Goal: Task Accomplishment & Management: Complete application form

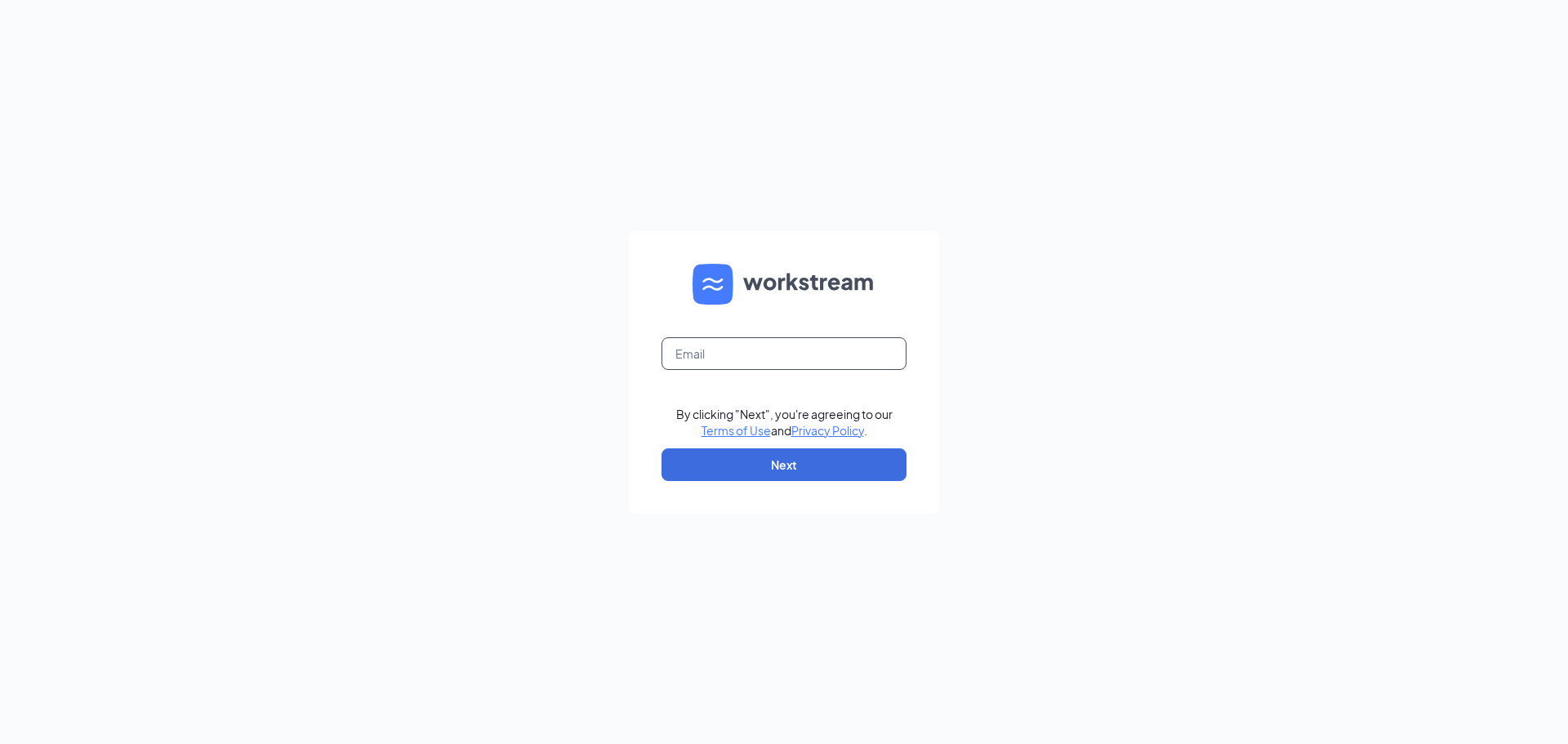
click at [736, 361] on input "text" at bounding box center [784, 354] width 245 height 33
type input "[PERSON_NAME][EMAIL_ADDRESS][PERSON_NAME][PERSON_NAME][DOMAIN_NAME]"
click at [770, 456] on button "Next" at bounding box center [784, 465] width 245 height 33
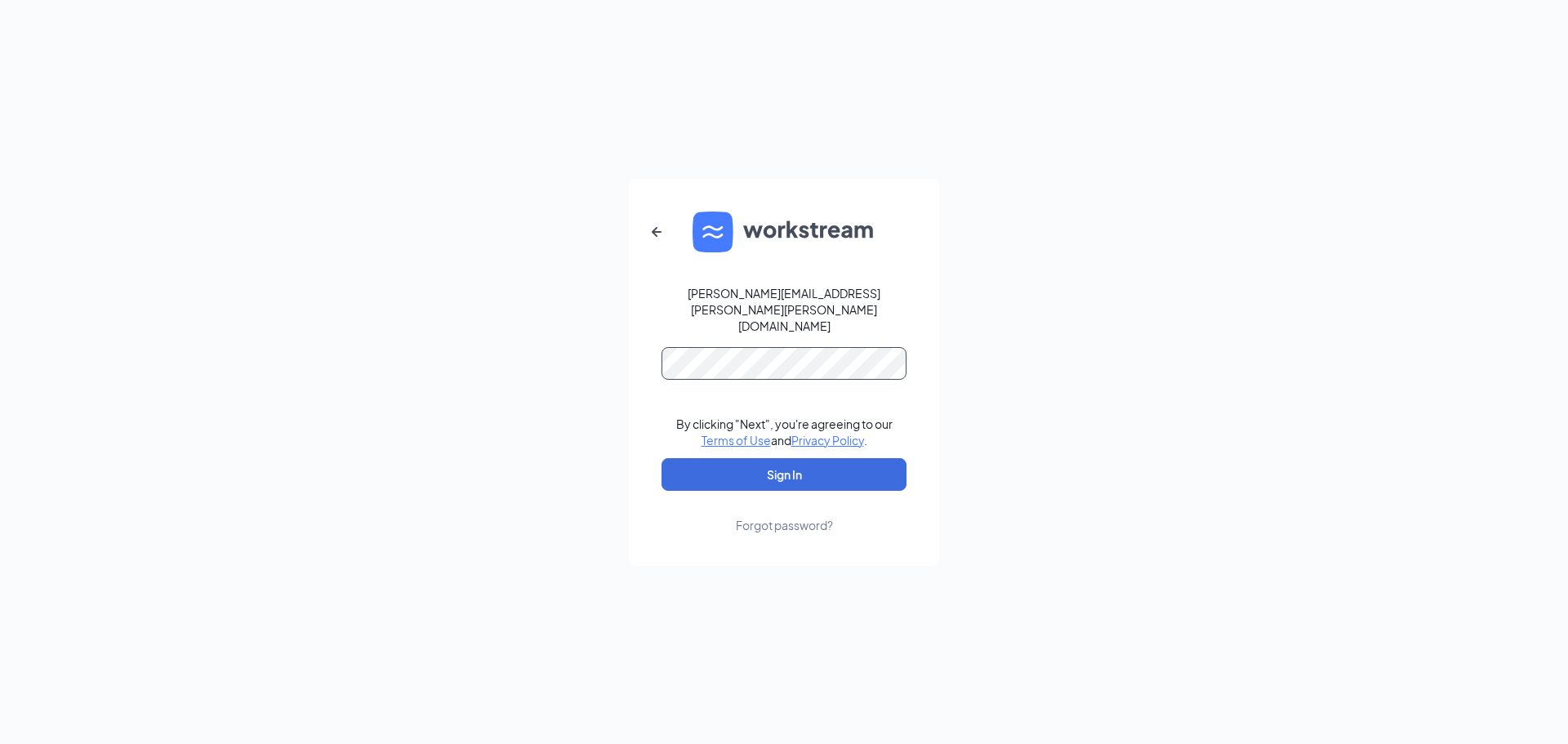
click at [661, 458] on button "Sign In" at bounding box center [784, 474] width 245 height 33
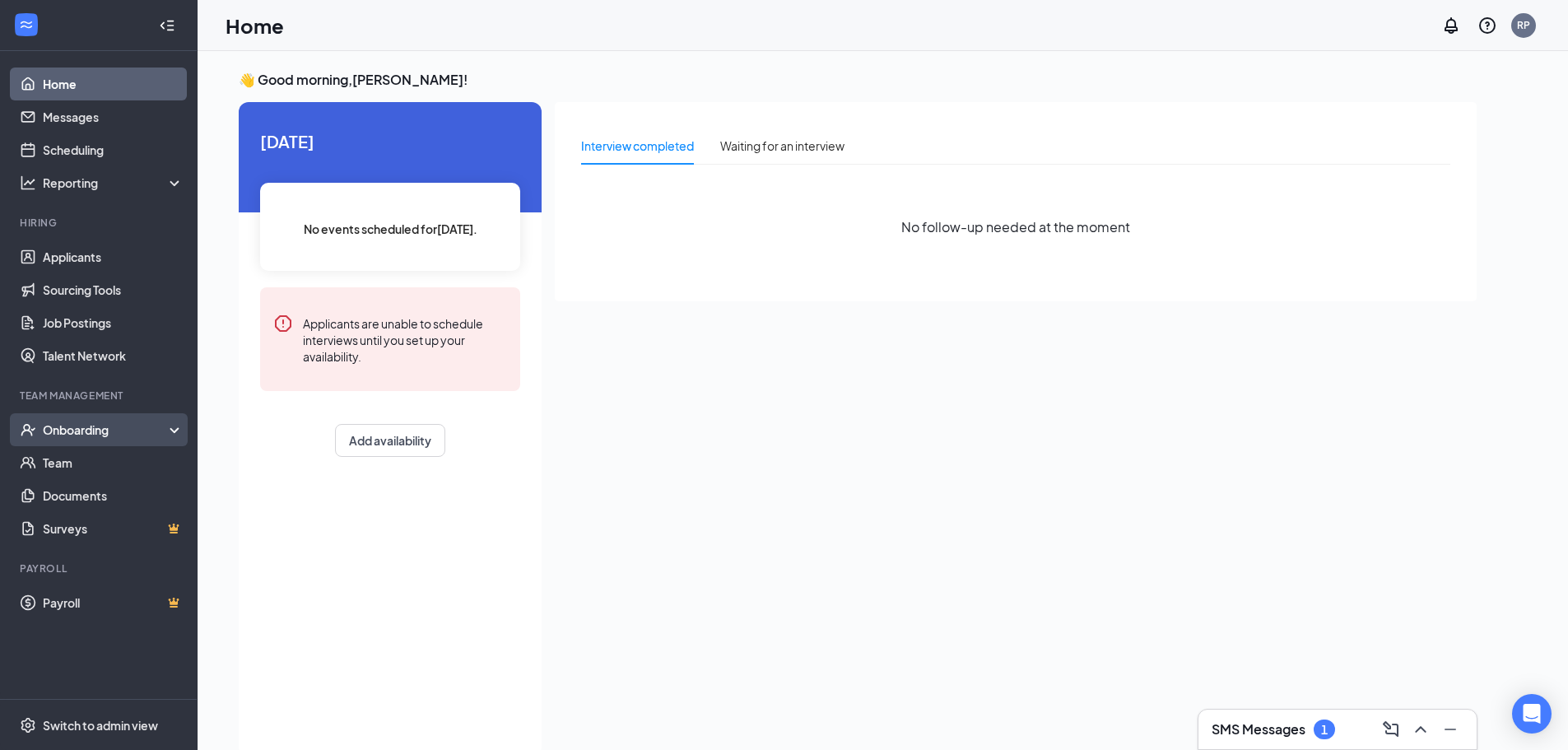
click at [80, 431] on div "Onboarding" at bounding box center [106, 429] width 127 height 16
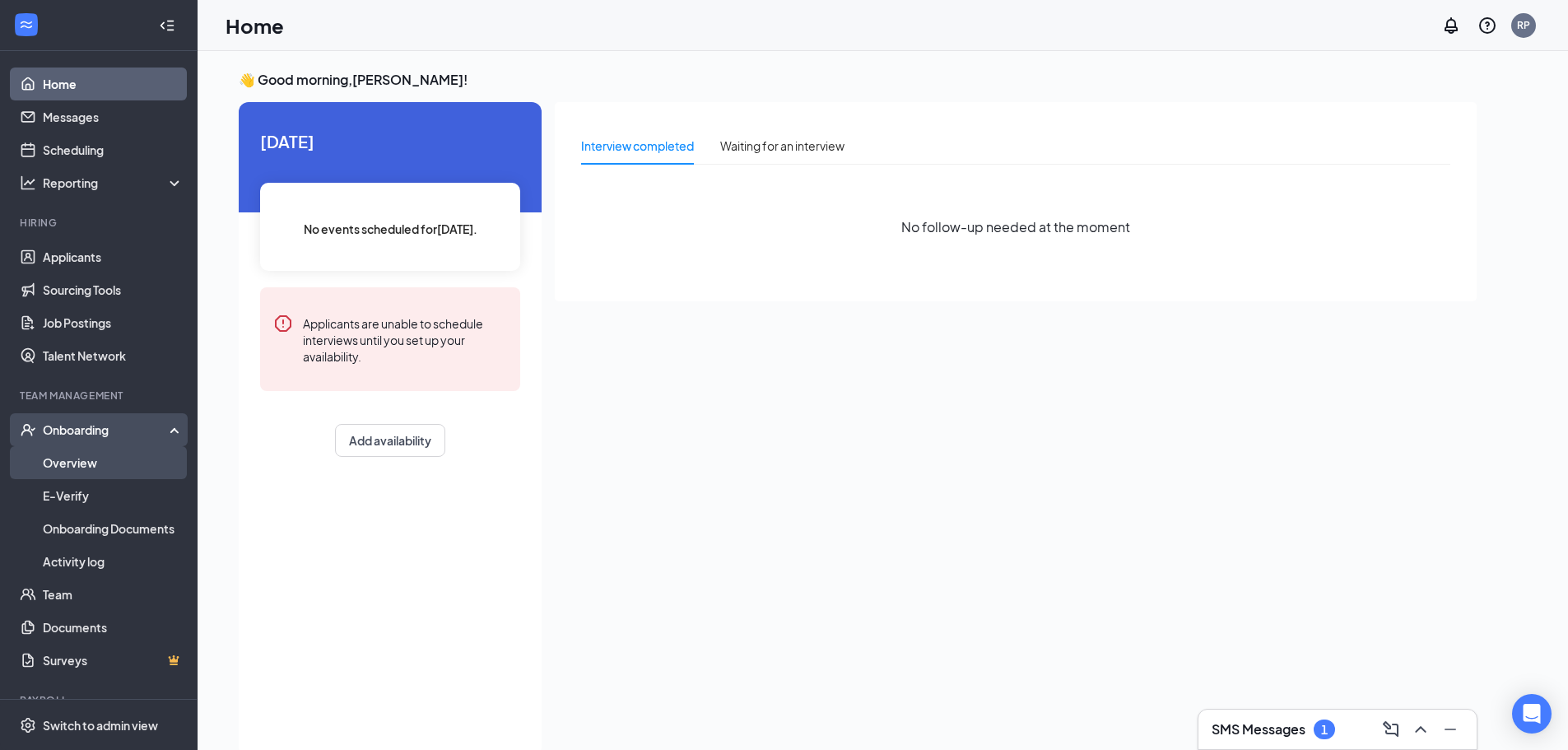
click at [72, 452] on link "Overview" at bounding box center [113, 463] width 141 height 33
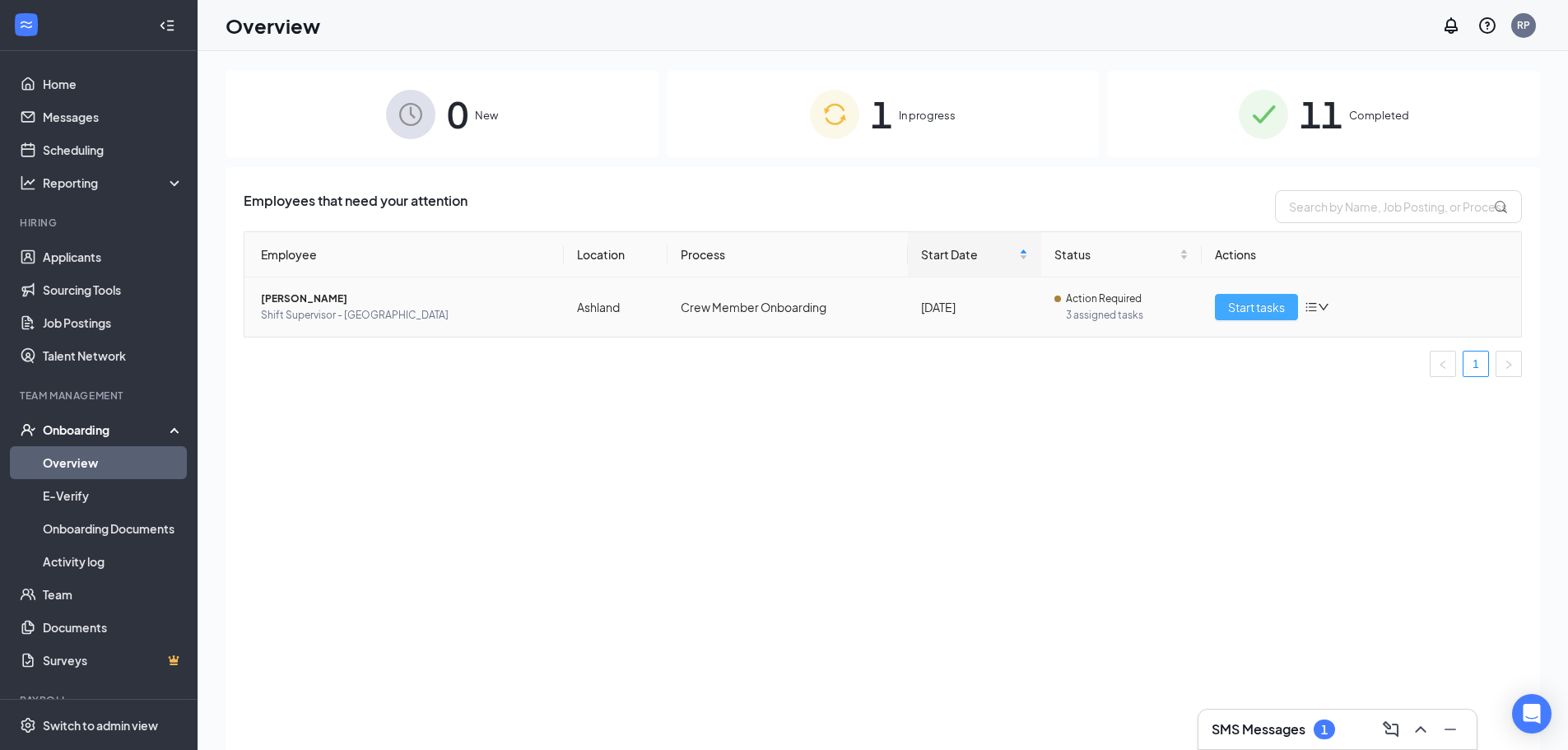
click at [1254, 302] on span "Start tasks" at bounding box center [1257, 307] width 56 height 18
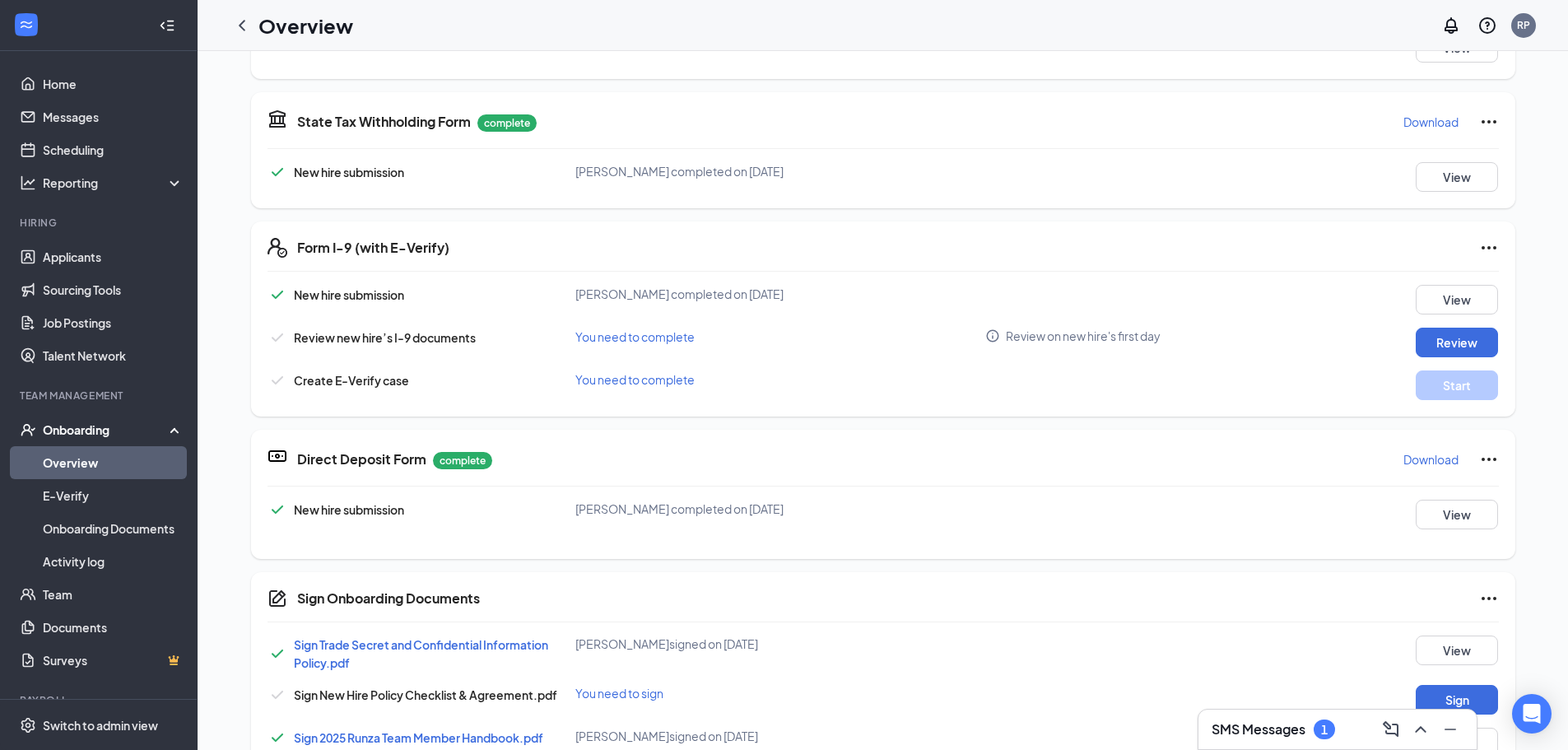
scroll to position [741, 0]
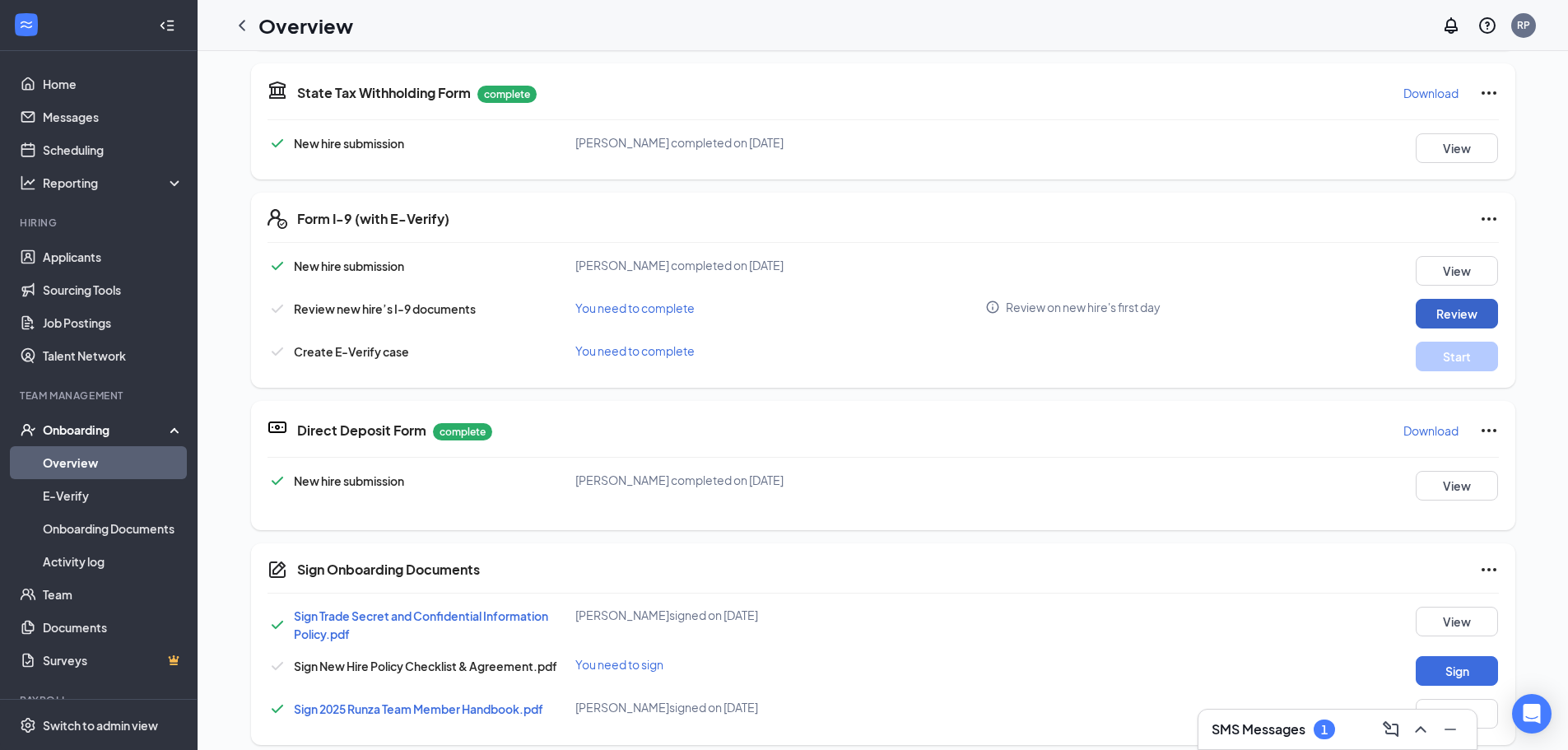
click at [1445, 309] on button "Review" at bounding box center [1457, 314] width 82 height 30
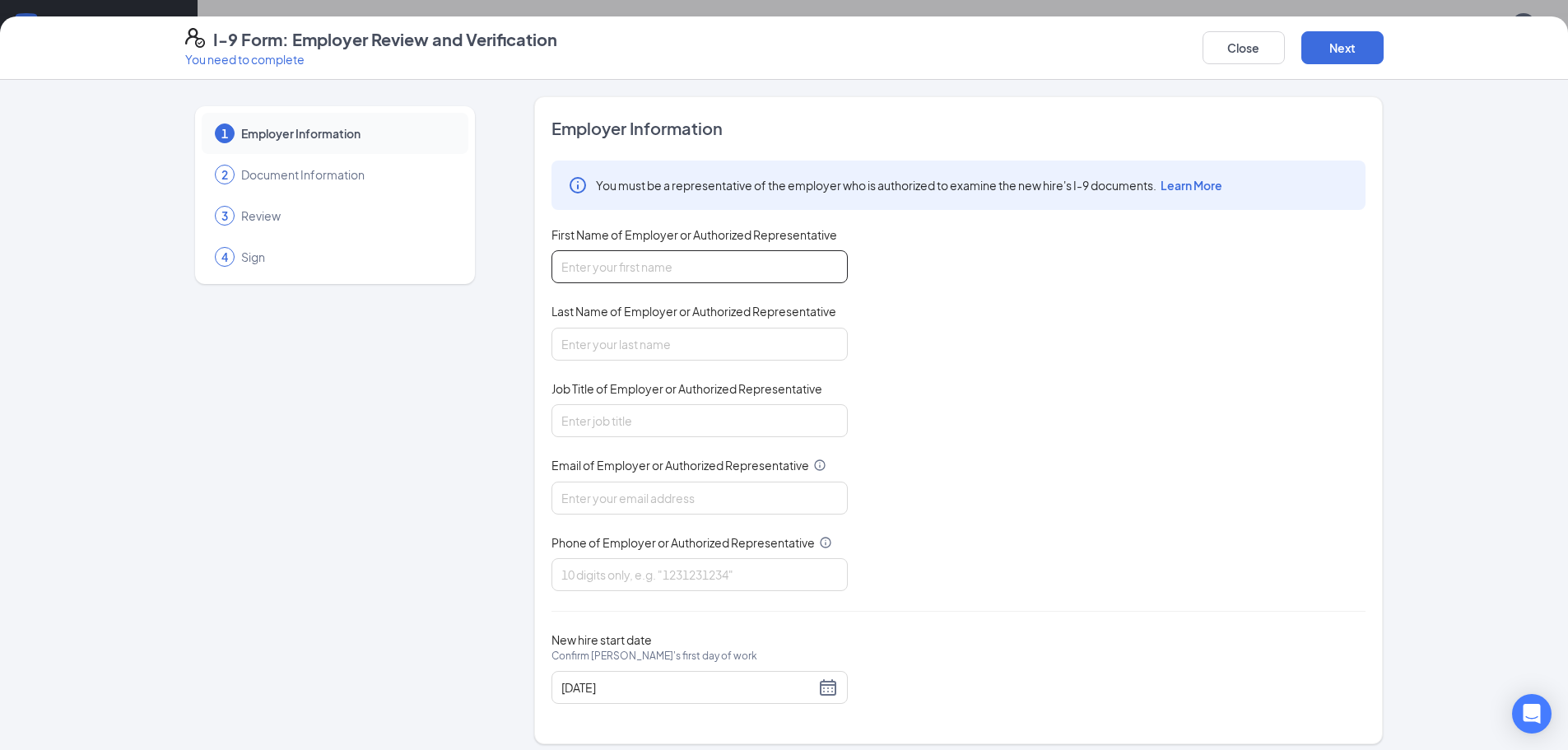
click at [634, 263] on input "First Name of Employer or Authorized Representative" at bounding box center [699, 267] width 297 height 33
type input "[PERSON_NAME]"
type input "General Manager"
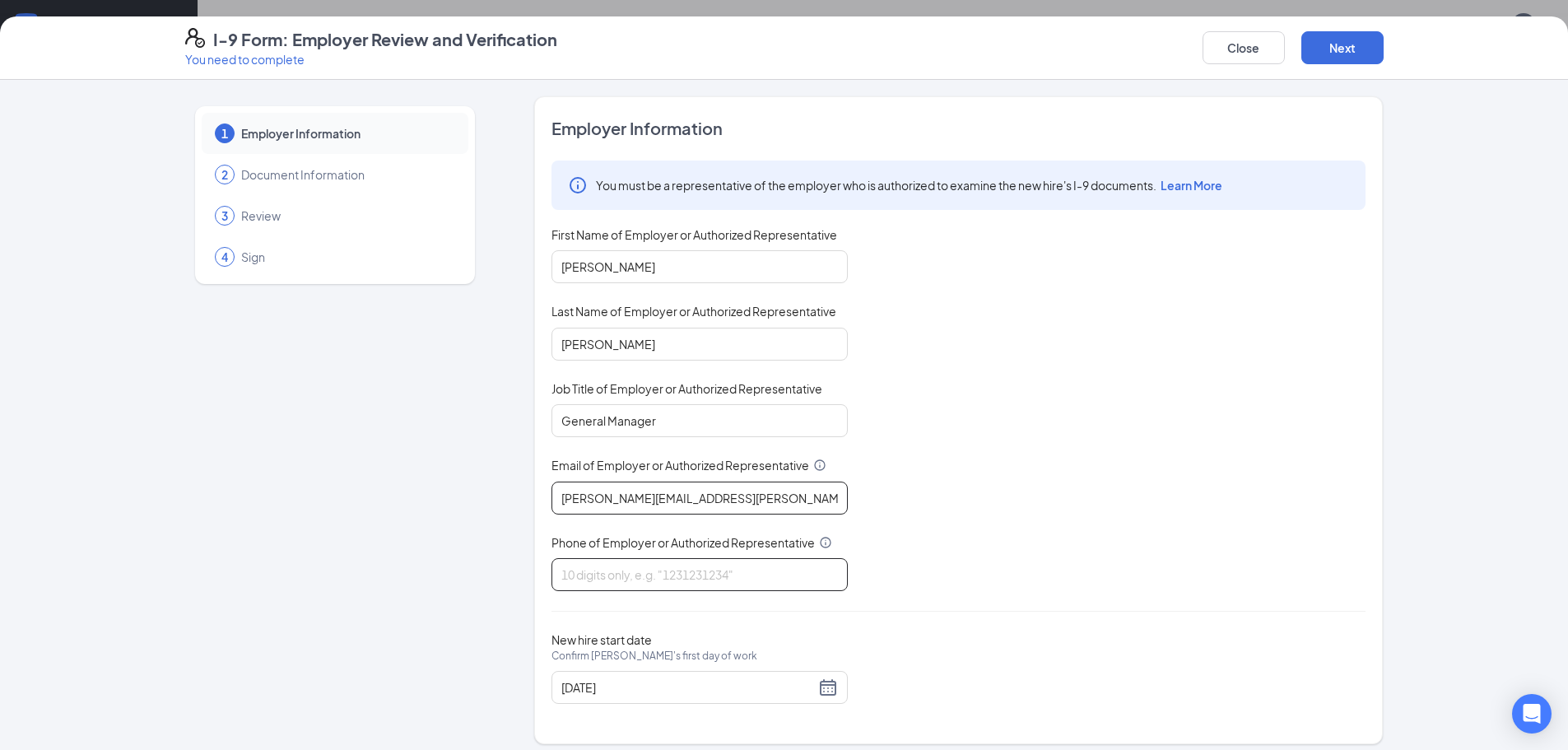
type input "[PERSON_NAME][EMAIL_ADDRESS][PERSON_NAME][PERSON_NAME][DOMAIN_NAME]"
click at [604, 573] on input "Phone of Employer or Authorized Representative" at bounding box center [699, 575] width 297 height 33
type input "4"
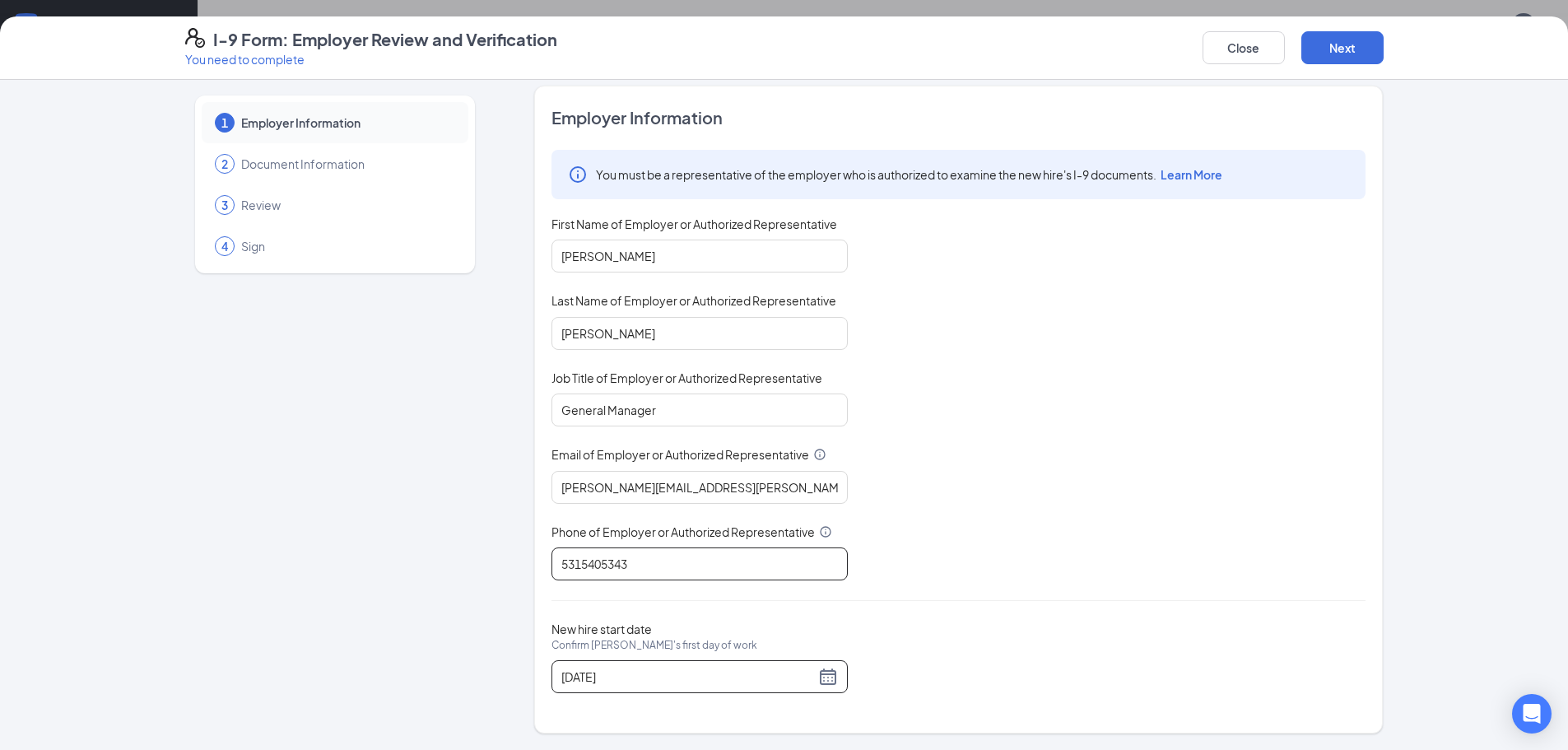
scroll to position [247, 0]
type input "5315405343"
click at [825, 677] on div "[DATE]" at bounding box center [700, 676] width 277 height 20
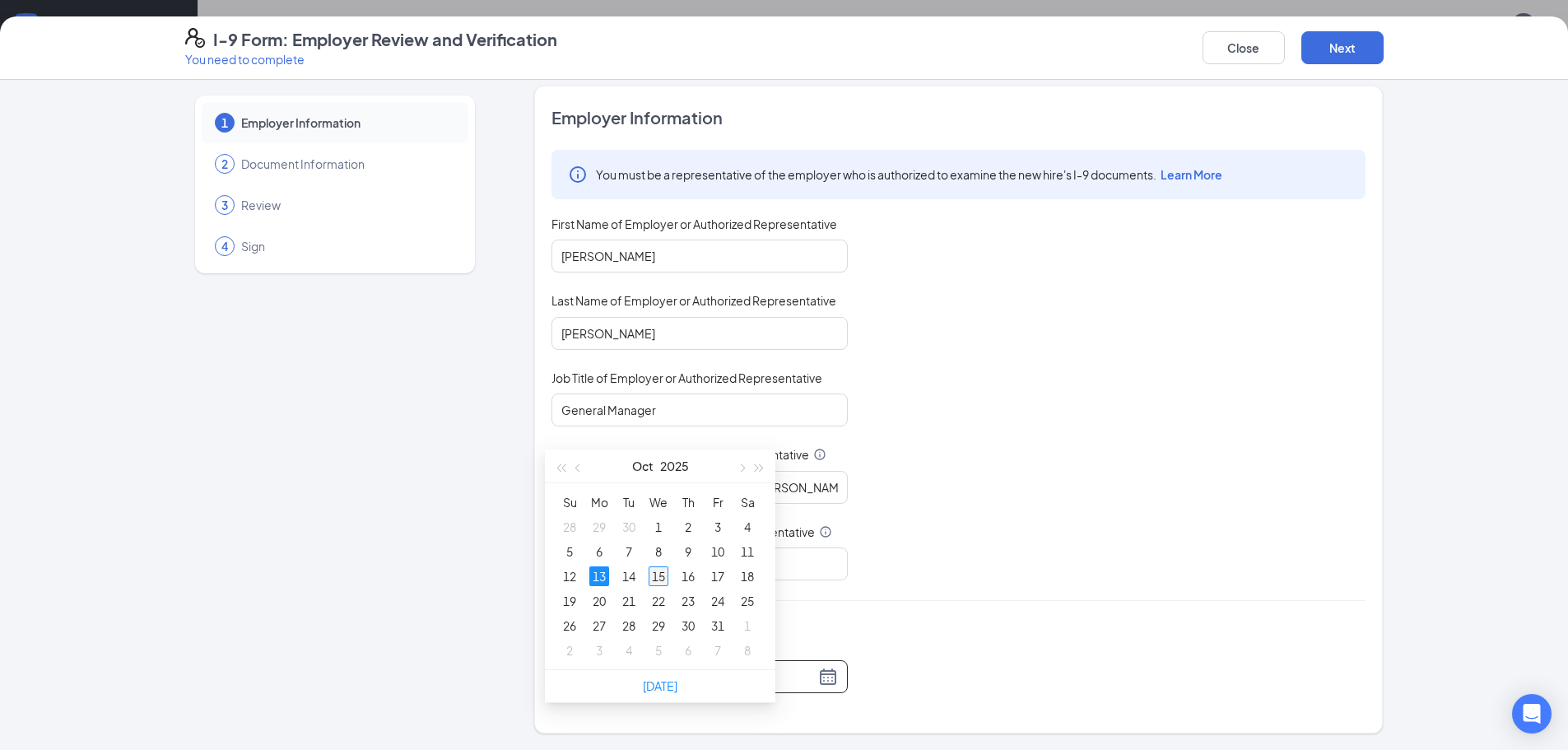
type input "[DATE]"
click at [655, 577] on div "15" at bounding box center [658, 576] width 20 height 20
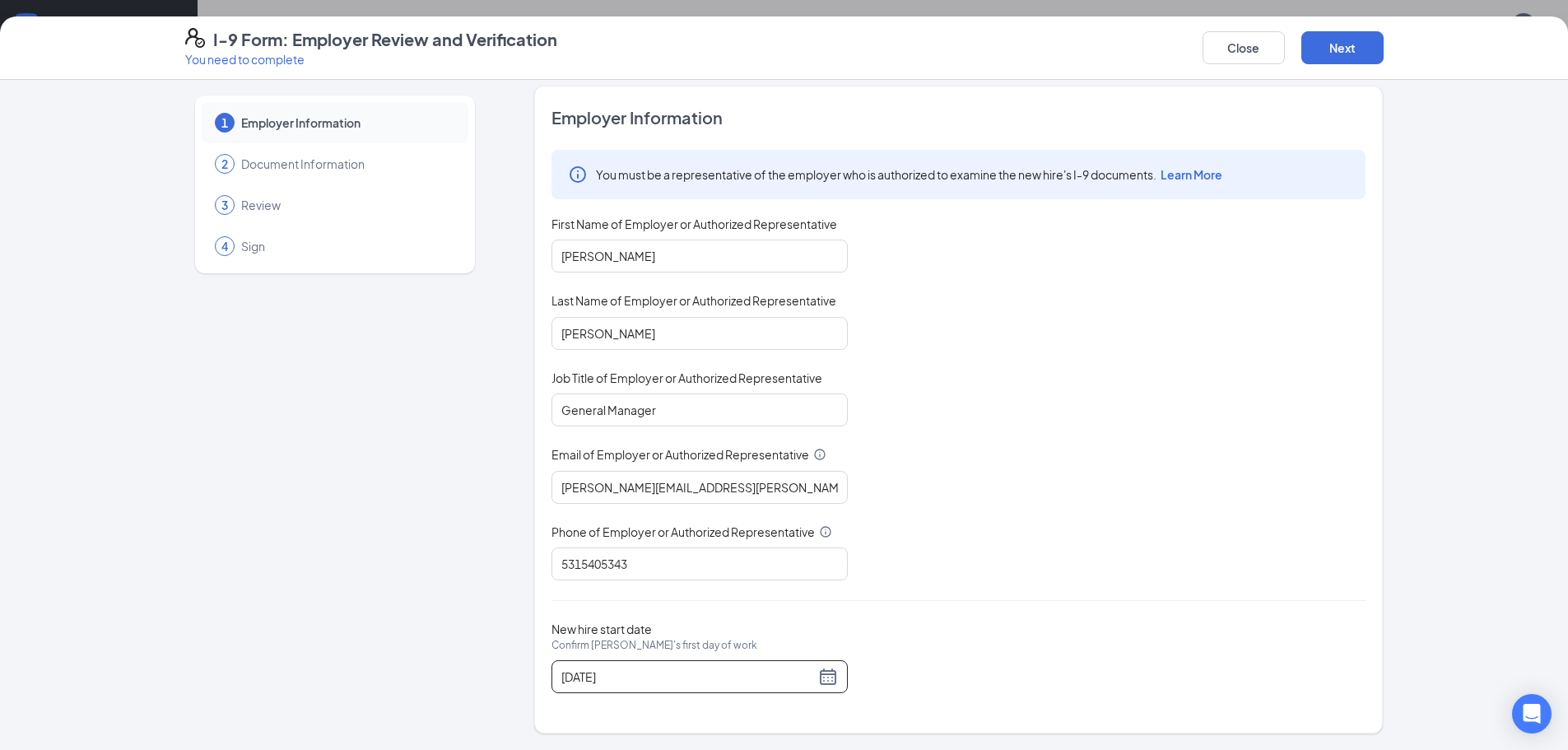
scroll to position [756, 0]
click at [1347, 38] on button "Next" at bounding box center [1342, 48] width 82 height 33
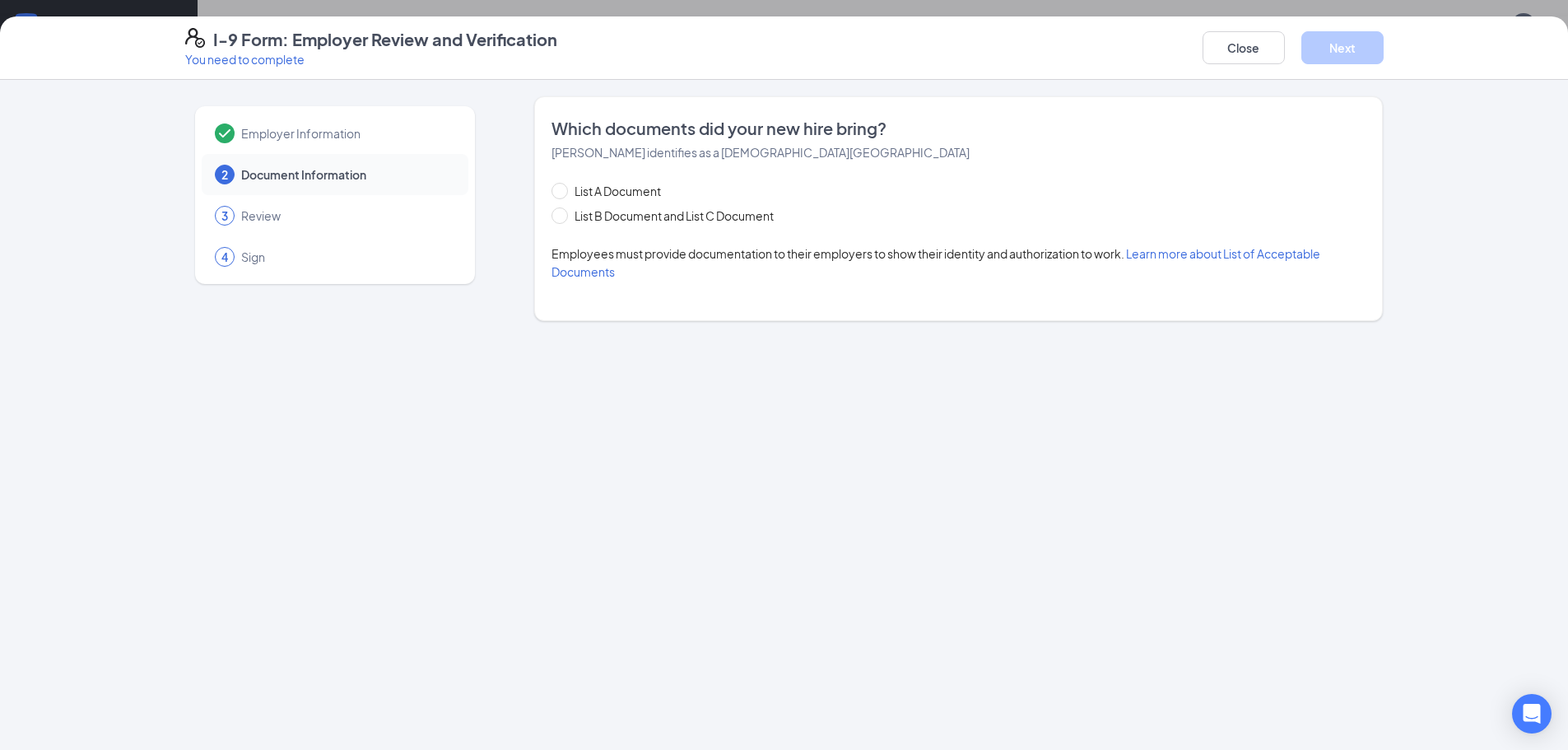
scroll to position [0, 0]
click at [562, 186] on input "List A Document" at bounding box center [557, 188] width 11 height 11
radio input "true"
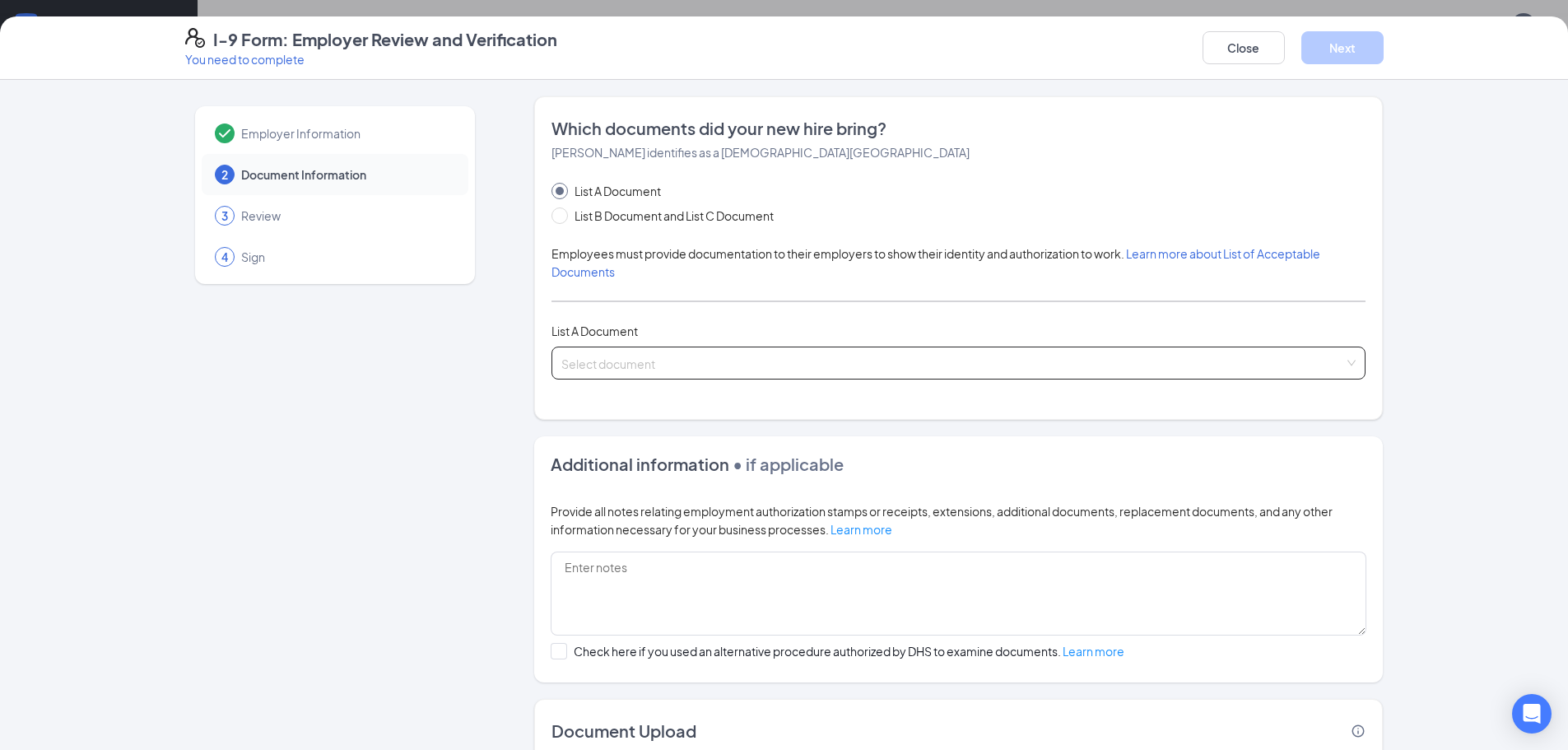
click at [710, 361] on input "search" at bounding box center [953, 359] width 783 height 25
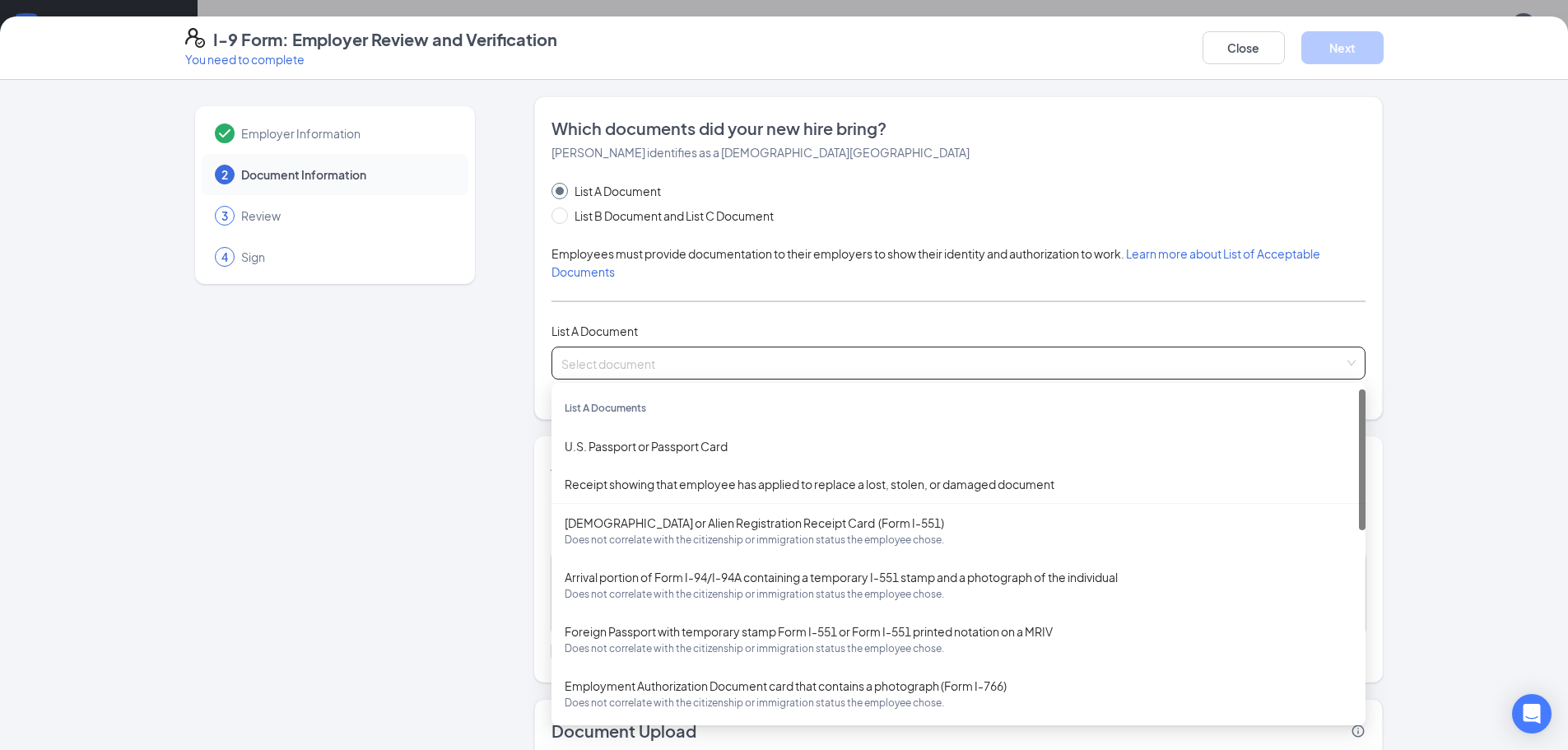
click at [710, 360] on input "search" at bounding box center [953, 359] width 783 height 25
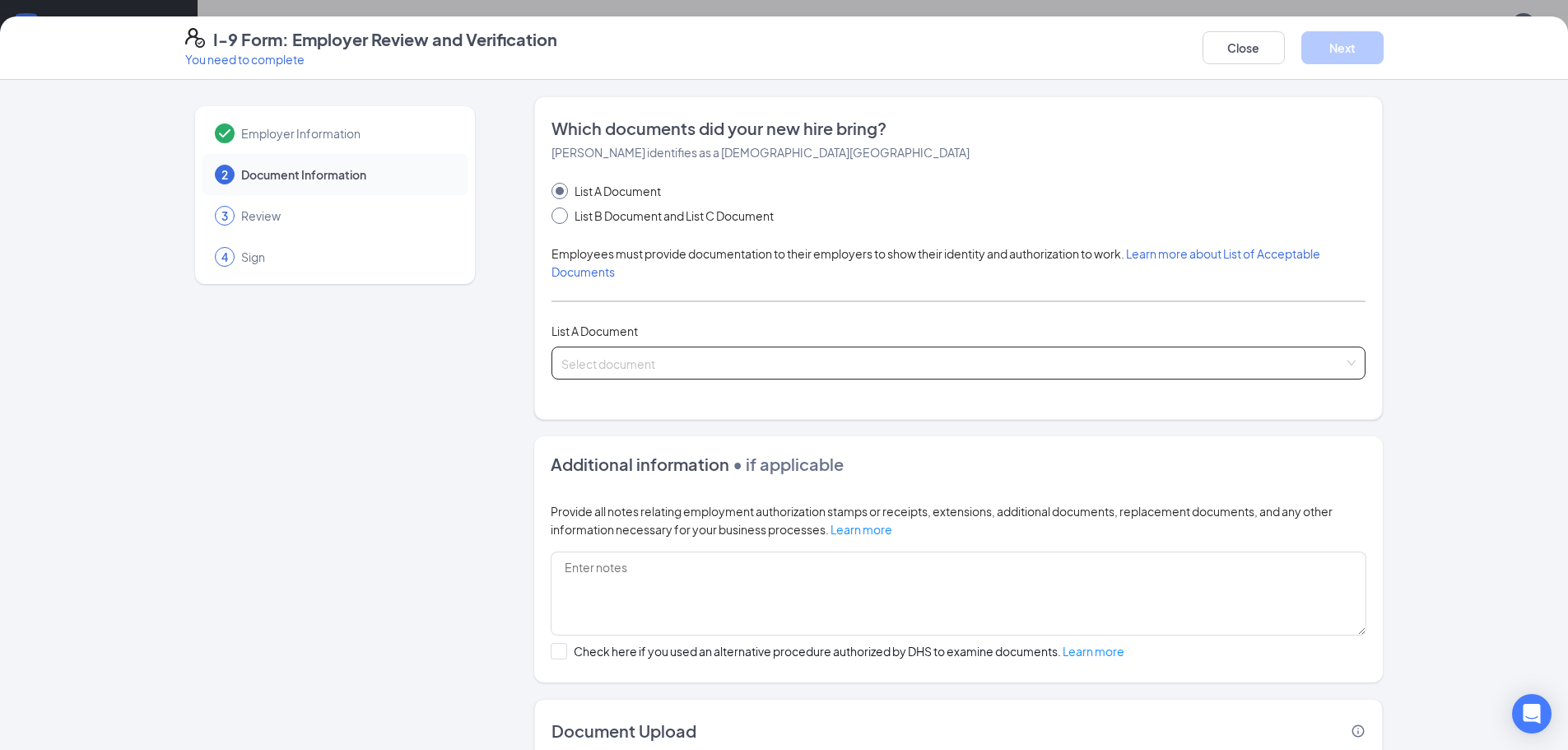
click at [551, 208] on input "List B Document and List C Document" at bounding box center [557, 213] width 11 height 11
radio input "true"
radio input "false"
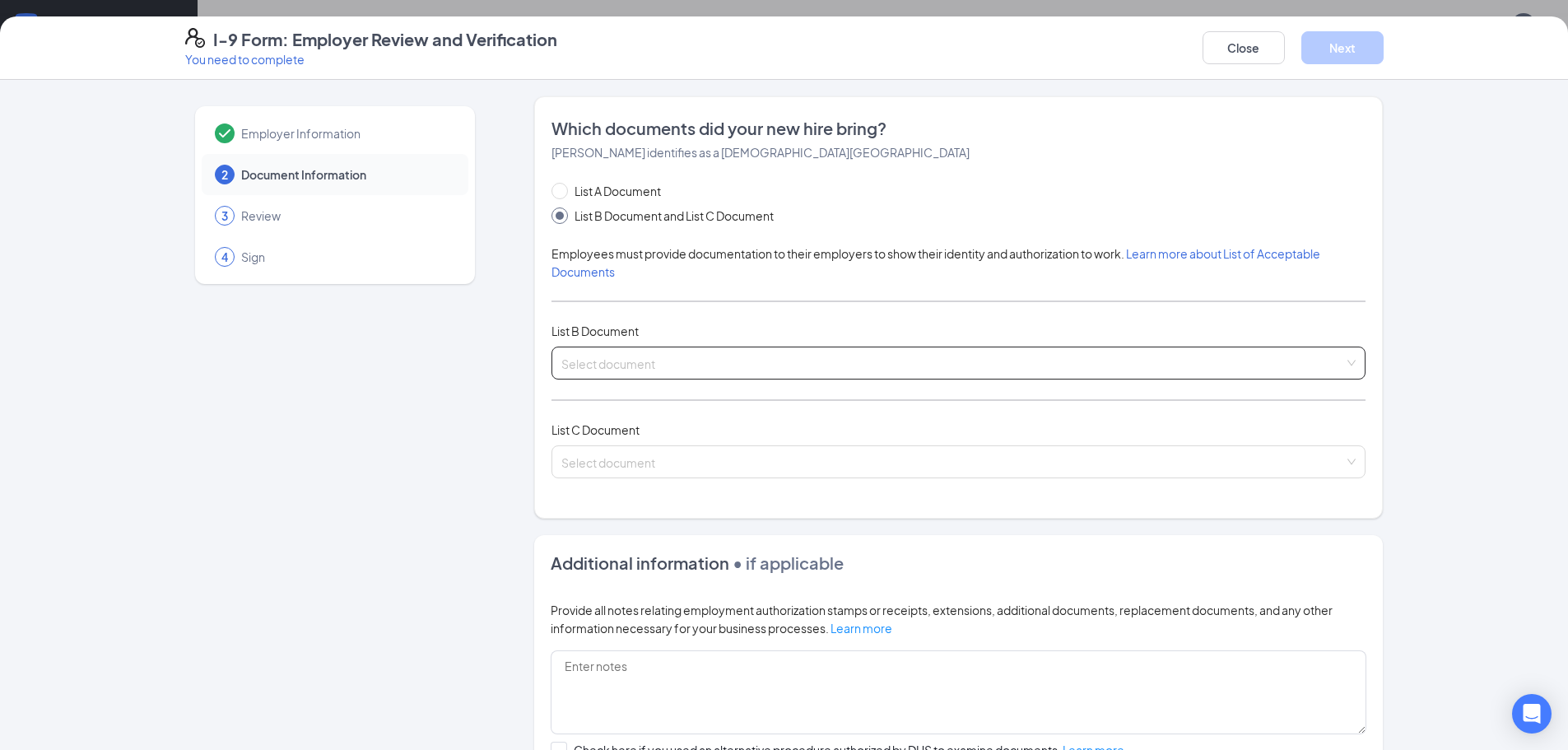
click at [699, 360] on input "search" at bounding box center [953, 359] width 783 height 25
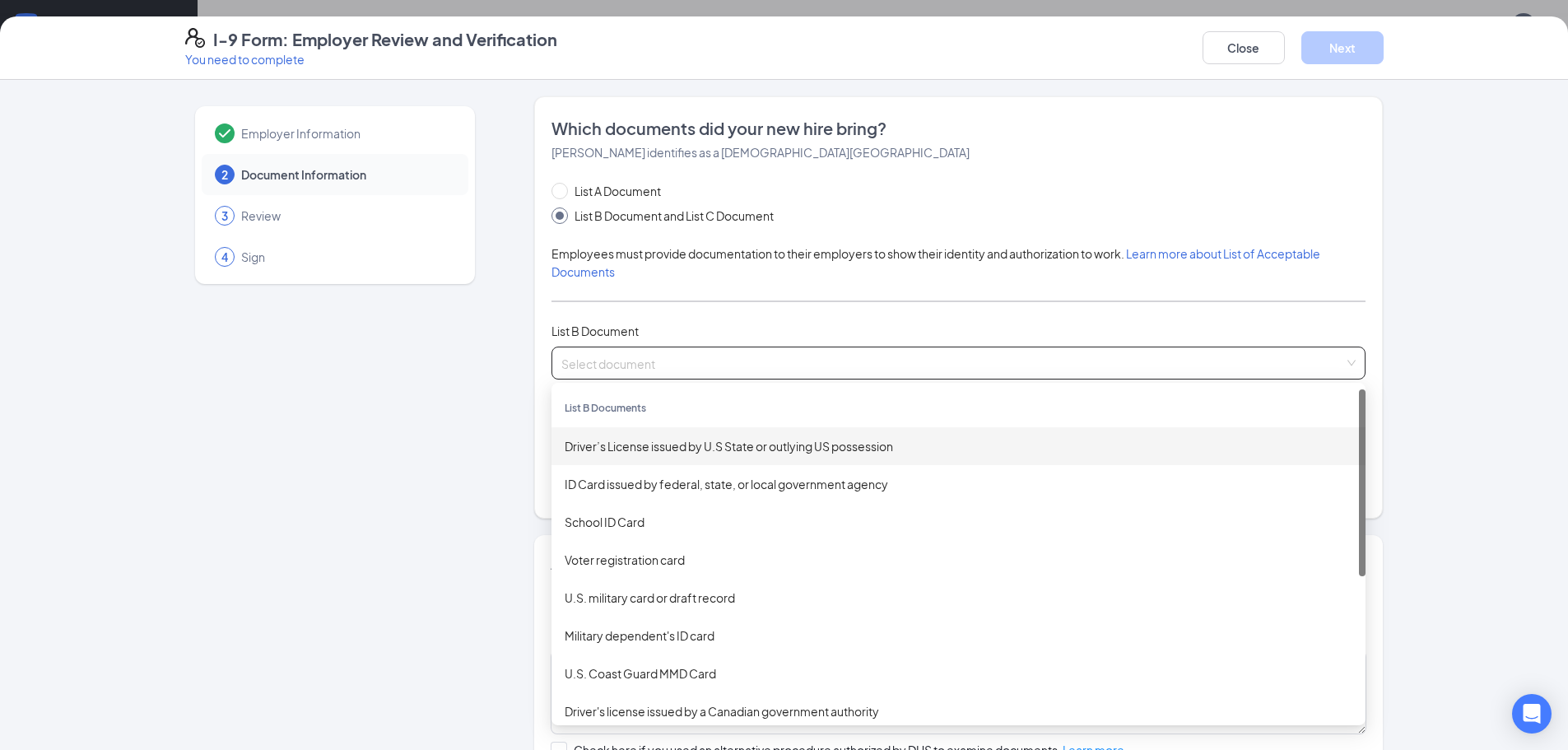
click at [659, 442] on div "Driver’s License issued by U.S State or outlying US possession" at bounding box center [959, 446] width 788 height 18
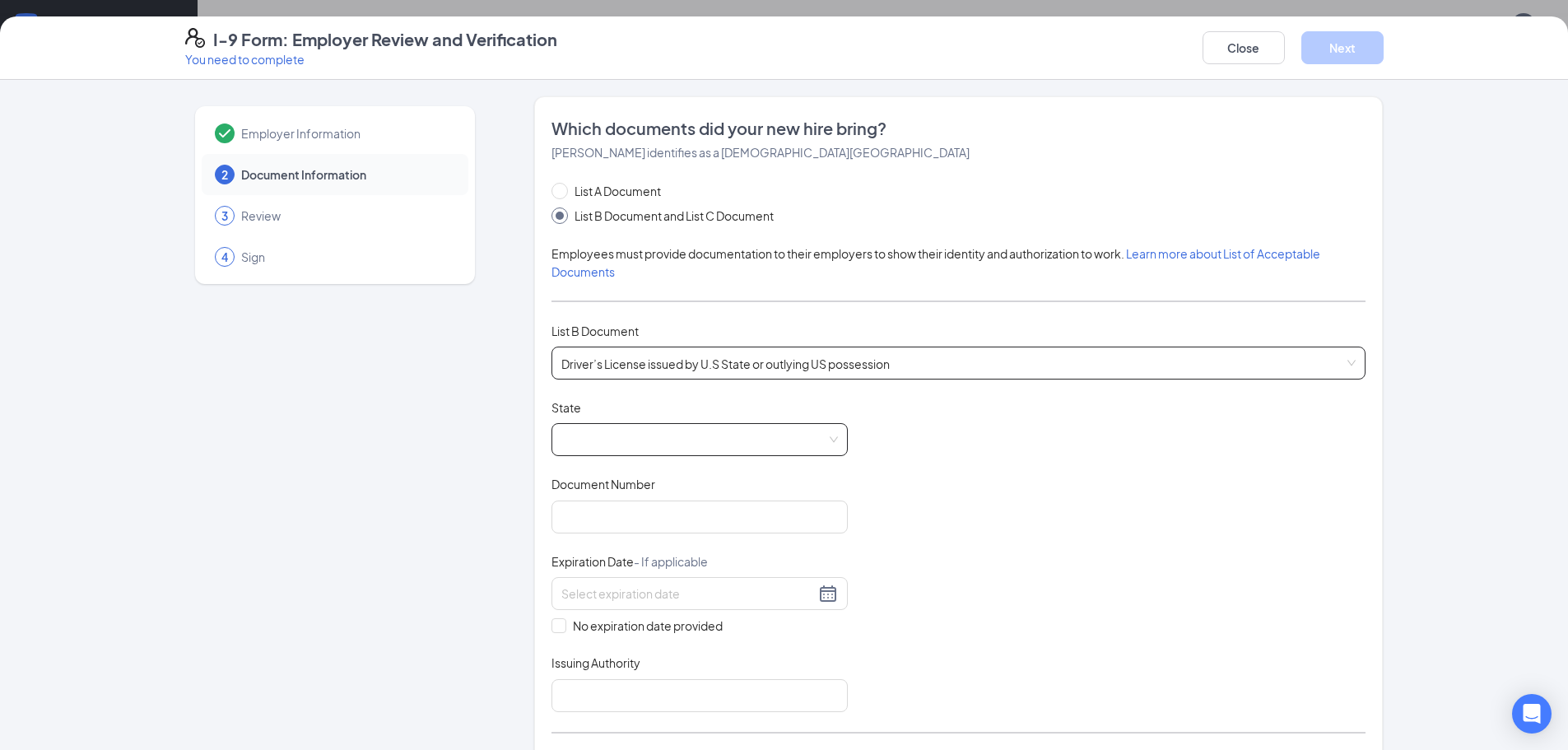
click at [616, 452] on span at bounding box center [700, 440] width 277 height 32
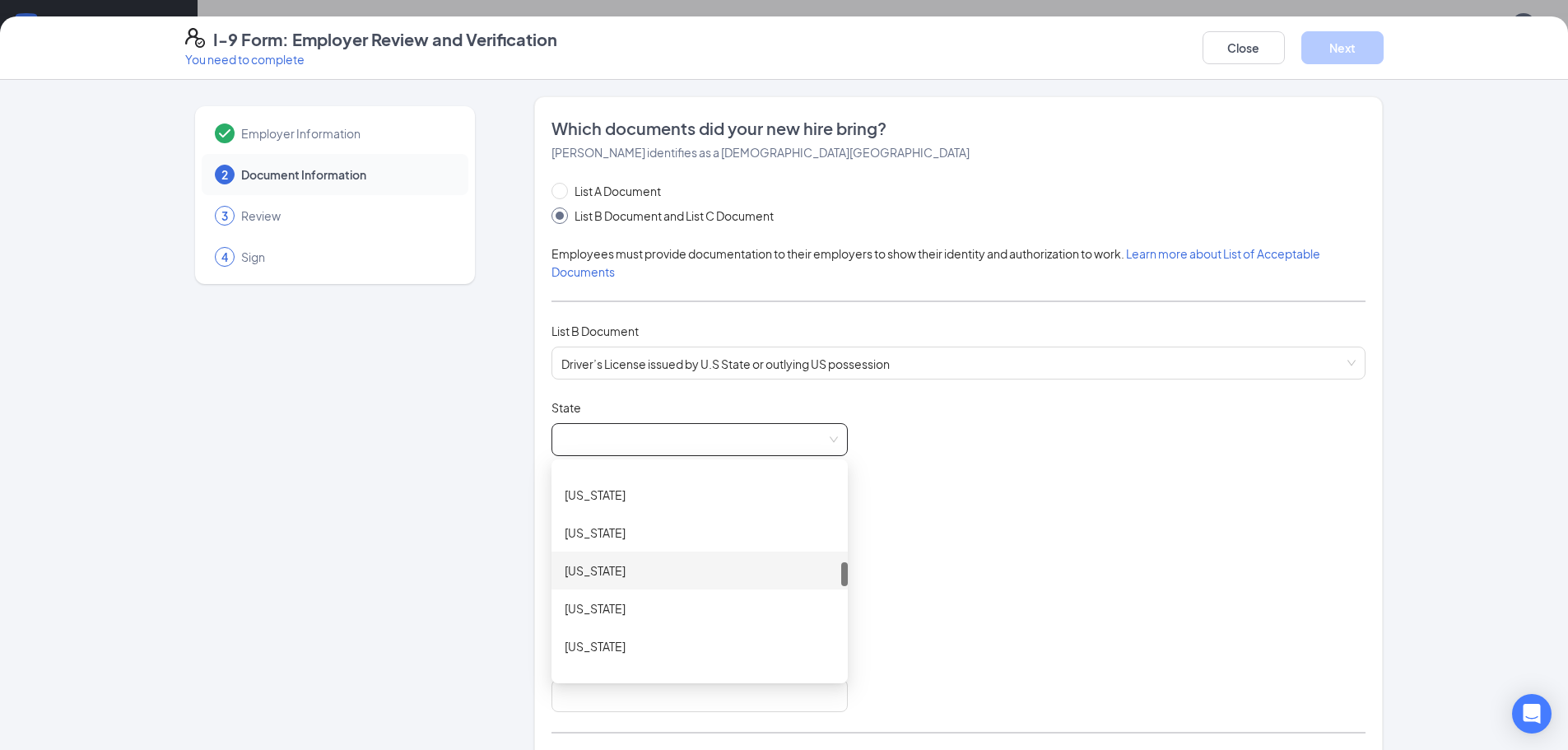
scroll to position [989, 0]
click at [649, 588] on div "[US_STATE]" at bounding box center [700, 595] width 270 height 18
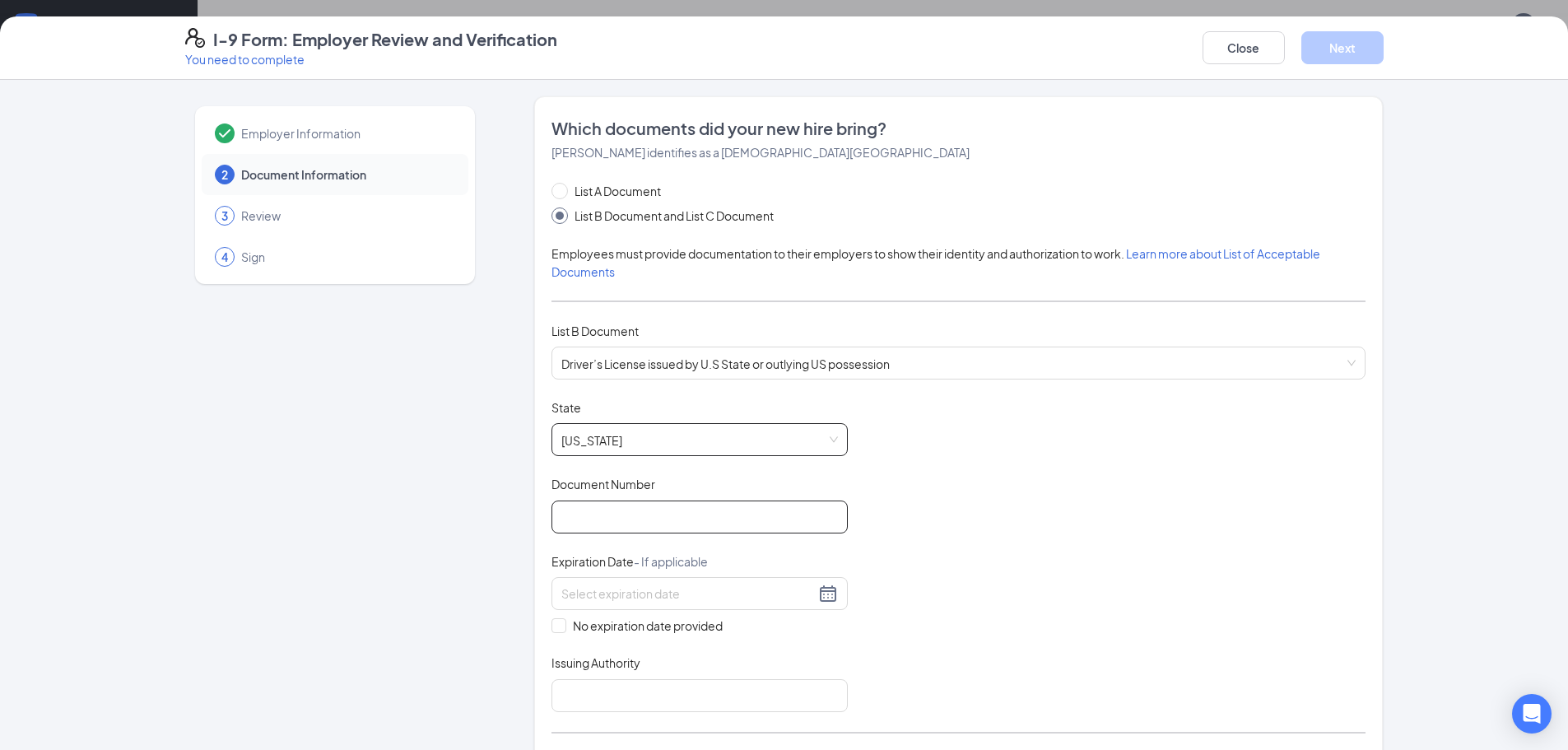
click at [677, 522] on input "Document Number" at bounding box center [699, 517] width 297 height 33
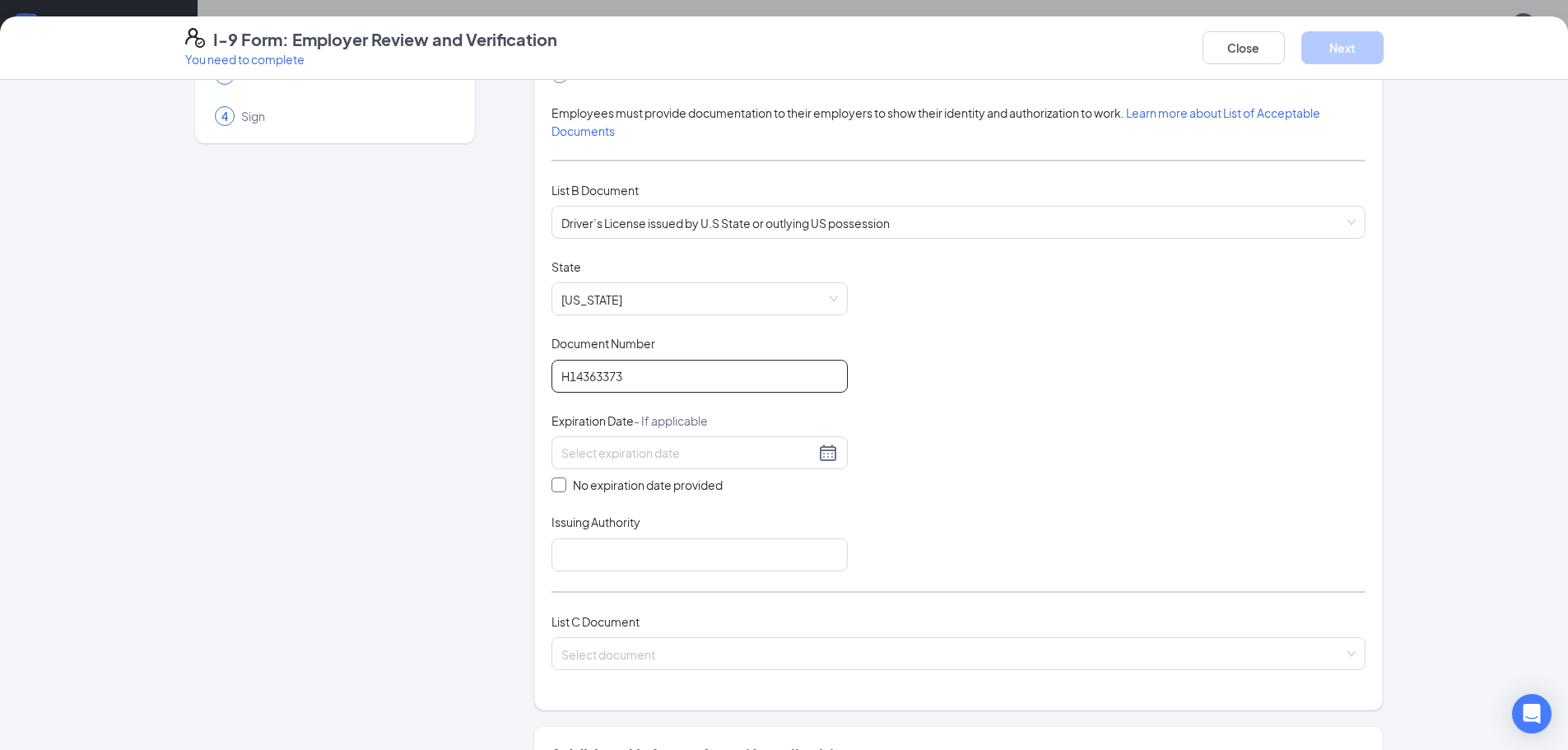
scroll to position [165, 0]
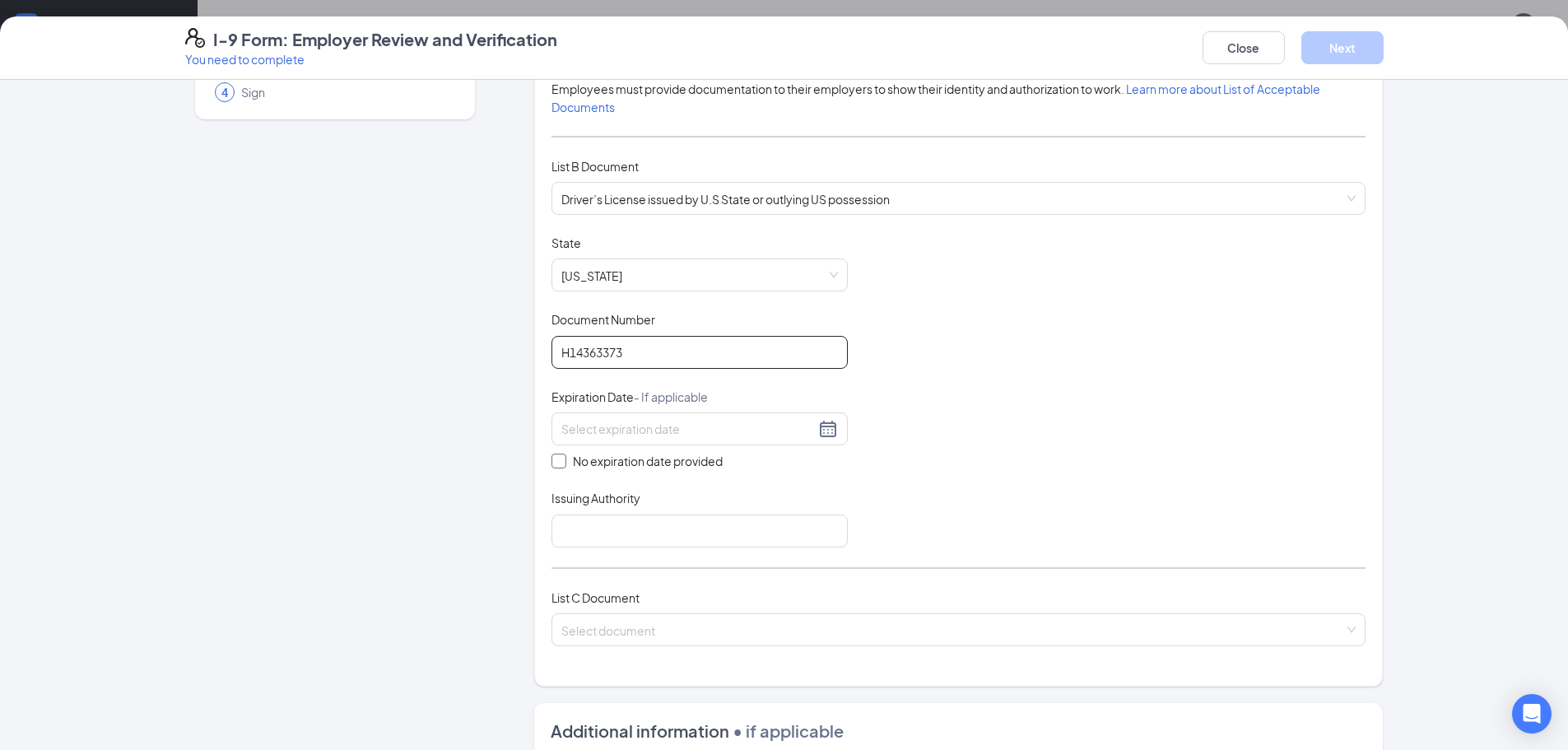
type input "H14363373"
click at [551, 458] on input "No expiration date provided" at bounding box center [557, 459] width 11 height 11
click at [551, 458] on input "No expiration date provided" at bounding box center [557, 462] width 11 height 11
checkbox input "false"
click at [826, 432] on div at bounding box center [700, 428] width 277 height 20
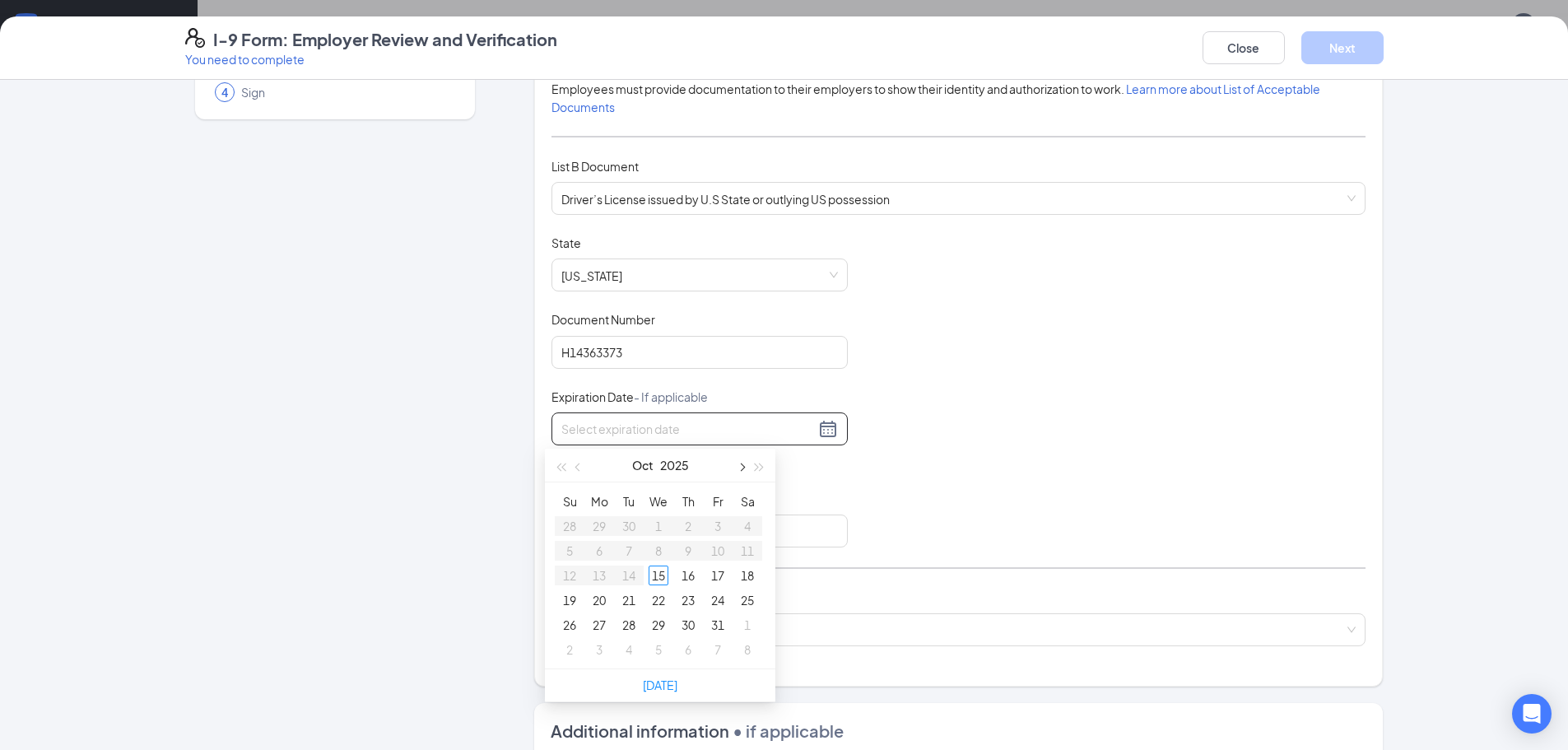
click at [739, 467] on span "button" at bounding box center [741, 468] width 9 height 9
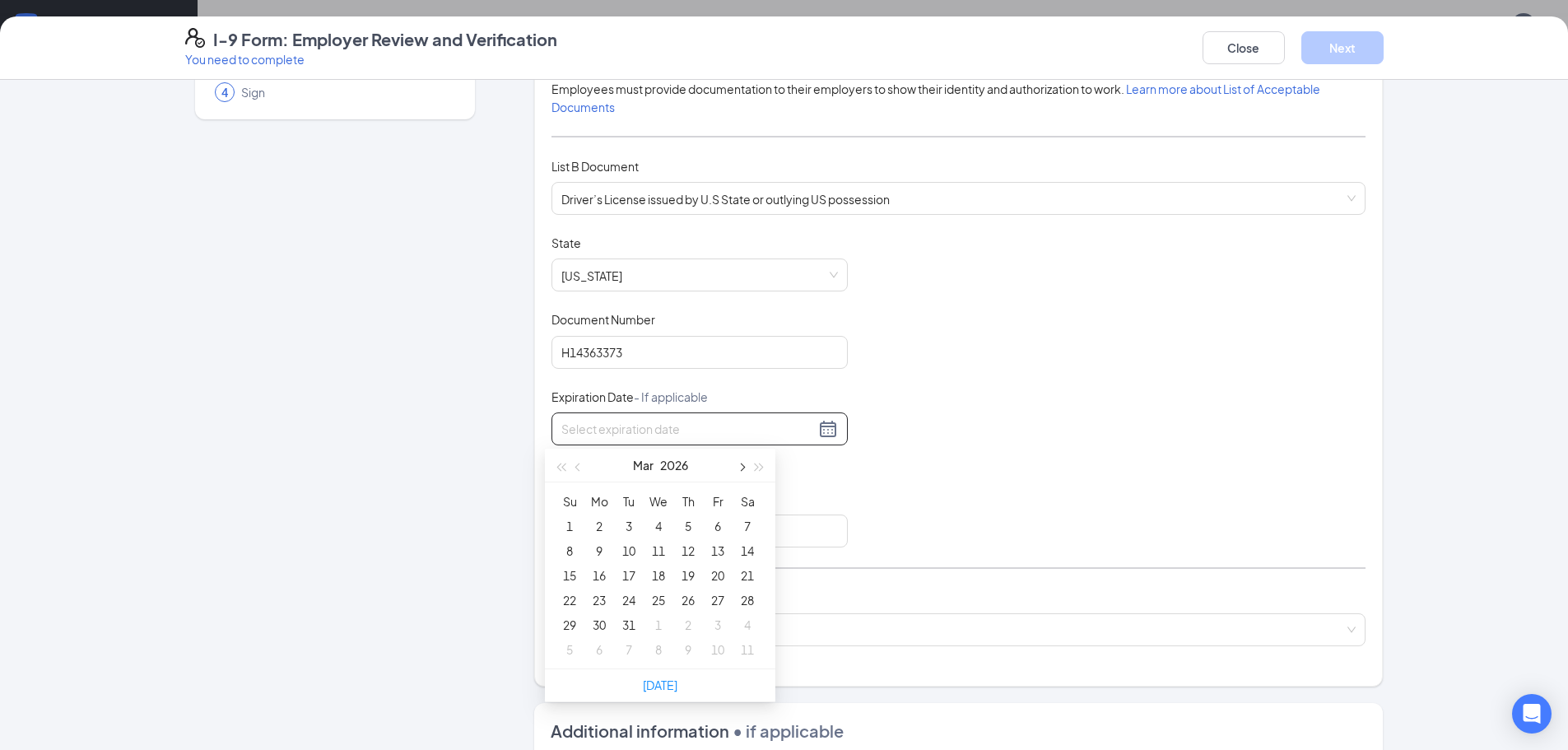
click at [739, 467] on span "button" at bounding box center [741, 468] width 9 height 9
type input "[DATE]"
click at [749, 526] on div "4" at bounding box center [747, 526] width 20 height 20
click at [594, 526] on input "Issuing Authority" at bounding box center [699, 531] width 297 height 33
type input "State of NE"
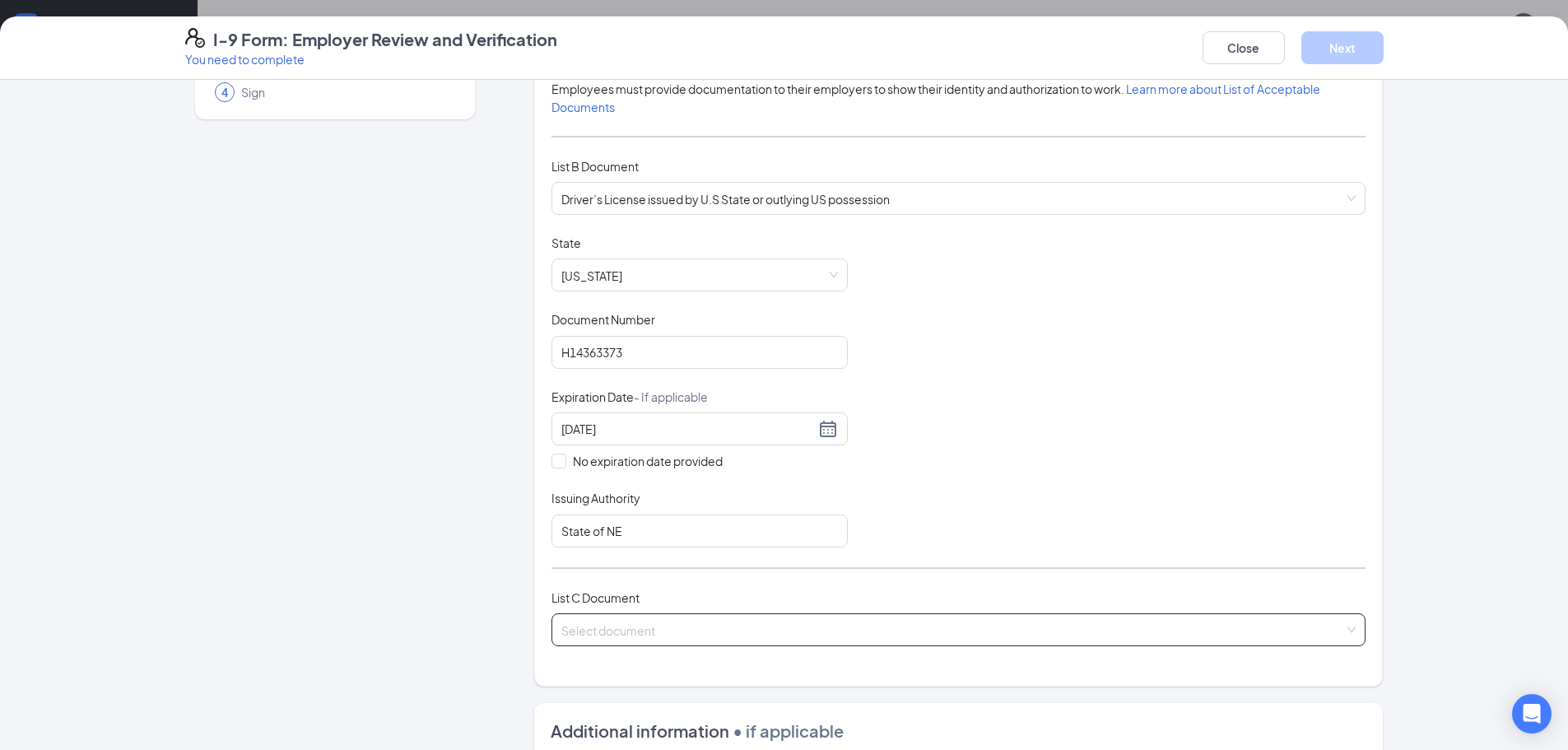
click at [591, 629] on input "search" at bounding box center [953, 626] width 783 height 25
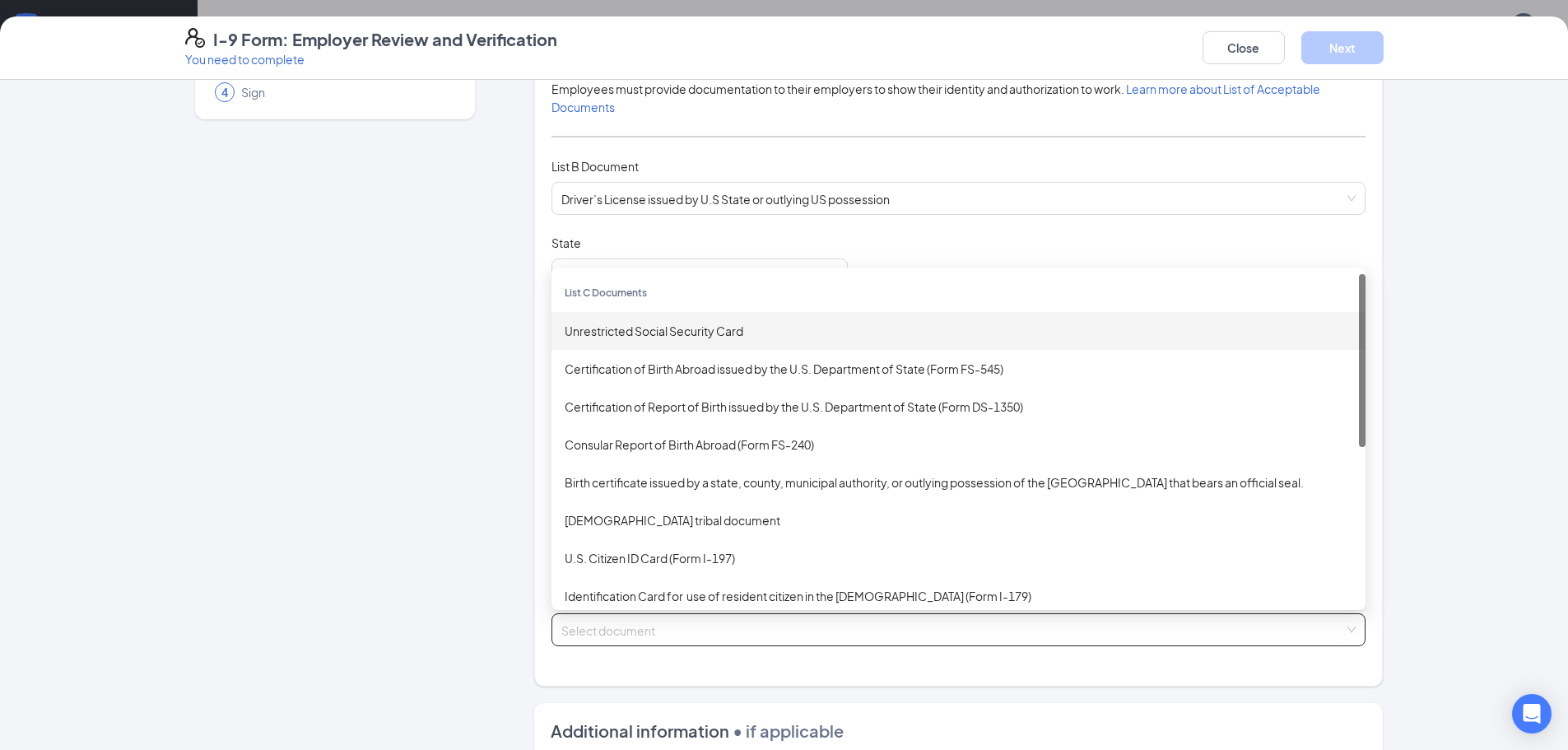
click at [669, 321] on div "Unrestricted Social Security Card" at bounding box center [958, 331] width 814 height 38
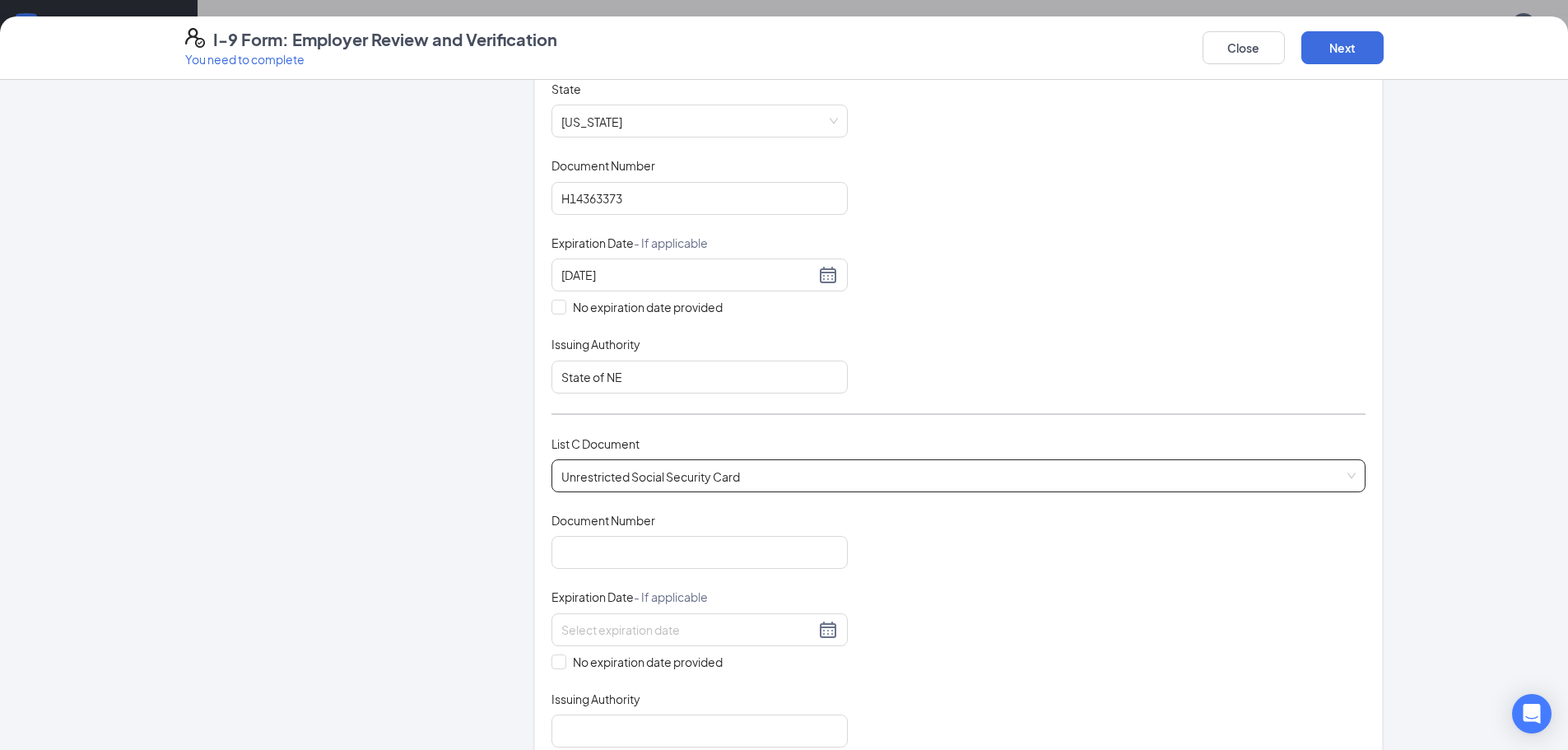
scroll to position [494, 0]
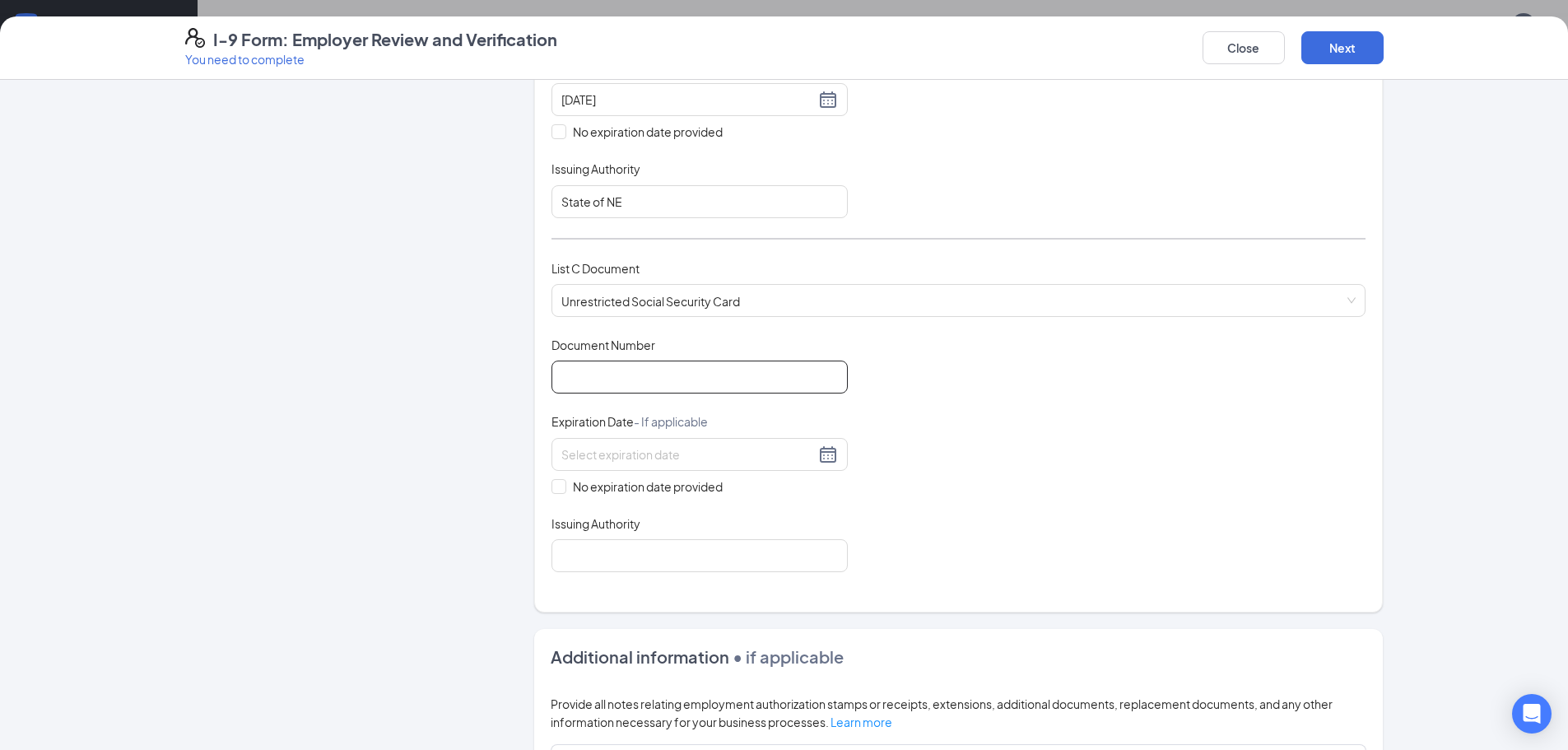
click at [606, 379] on input "Document Number" at bounding box center [699, 377] width 297 height 33
type input "506493693"
drag, startPoint x: 566, startPoint y: 484, endPoint x: 556, endPoint y: 486, distance: 10.2
click at [566, 485] on span "No expiration date provided" at bounding box center [647, 486] width 163 height 18
click at [563, 485] on input "No expiration date provided" at bounding box center [557, 484] width 11 height 11
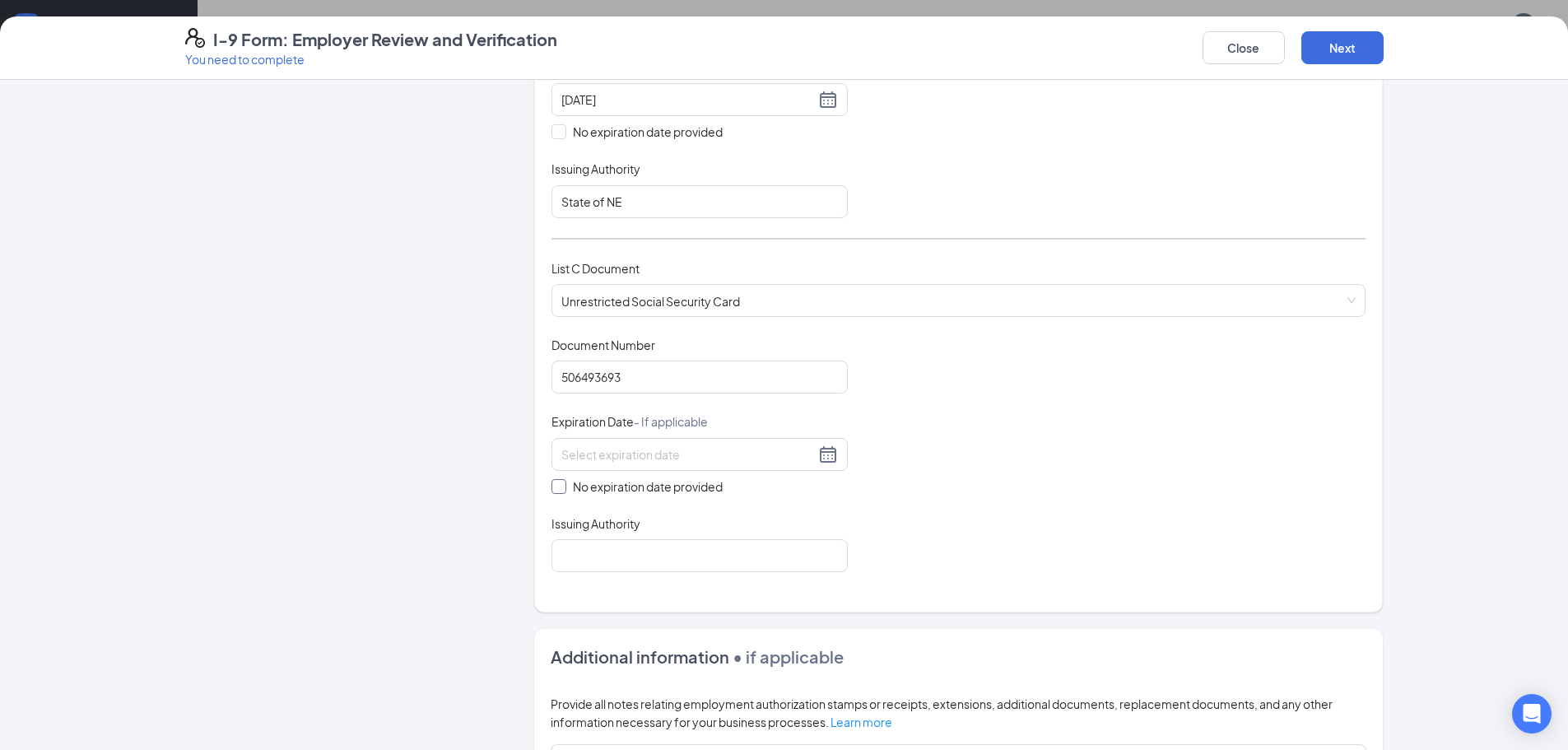
checkbox input "true"
click at [609, 561] on input "Issuing Authority" at bounding box center [699, 559] width 297 height 33
type input "Social Security Administration"
click at [1093, 458] on div "Document Title Unrestricted Social Security Card Document Number 506493693 Expi…" at bounding box center [958, 456] width 814 height 239
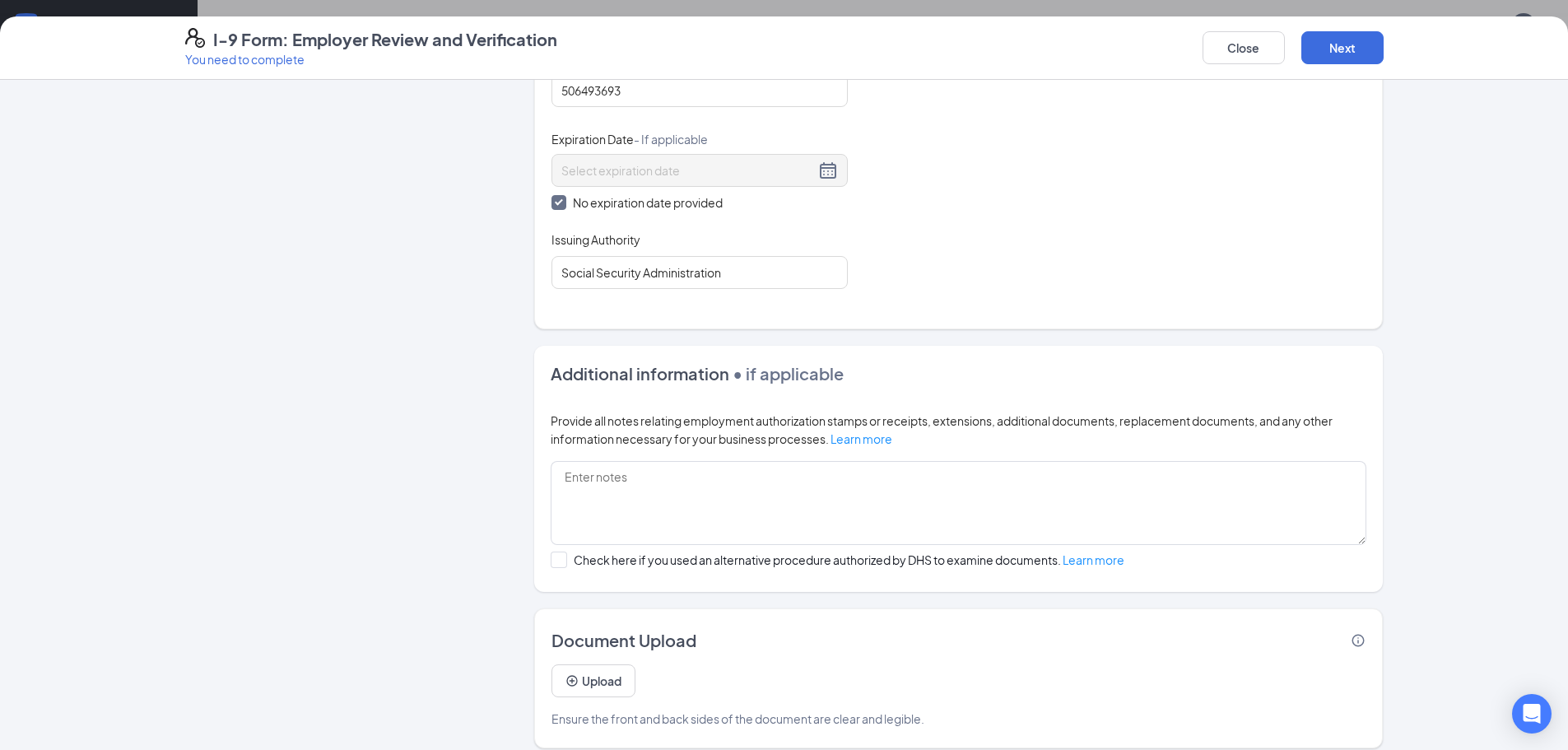
scroll to position [795, 0]
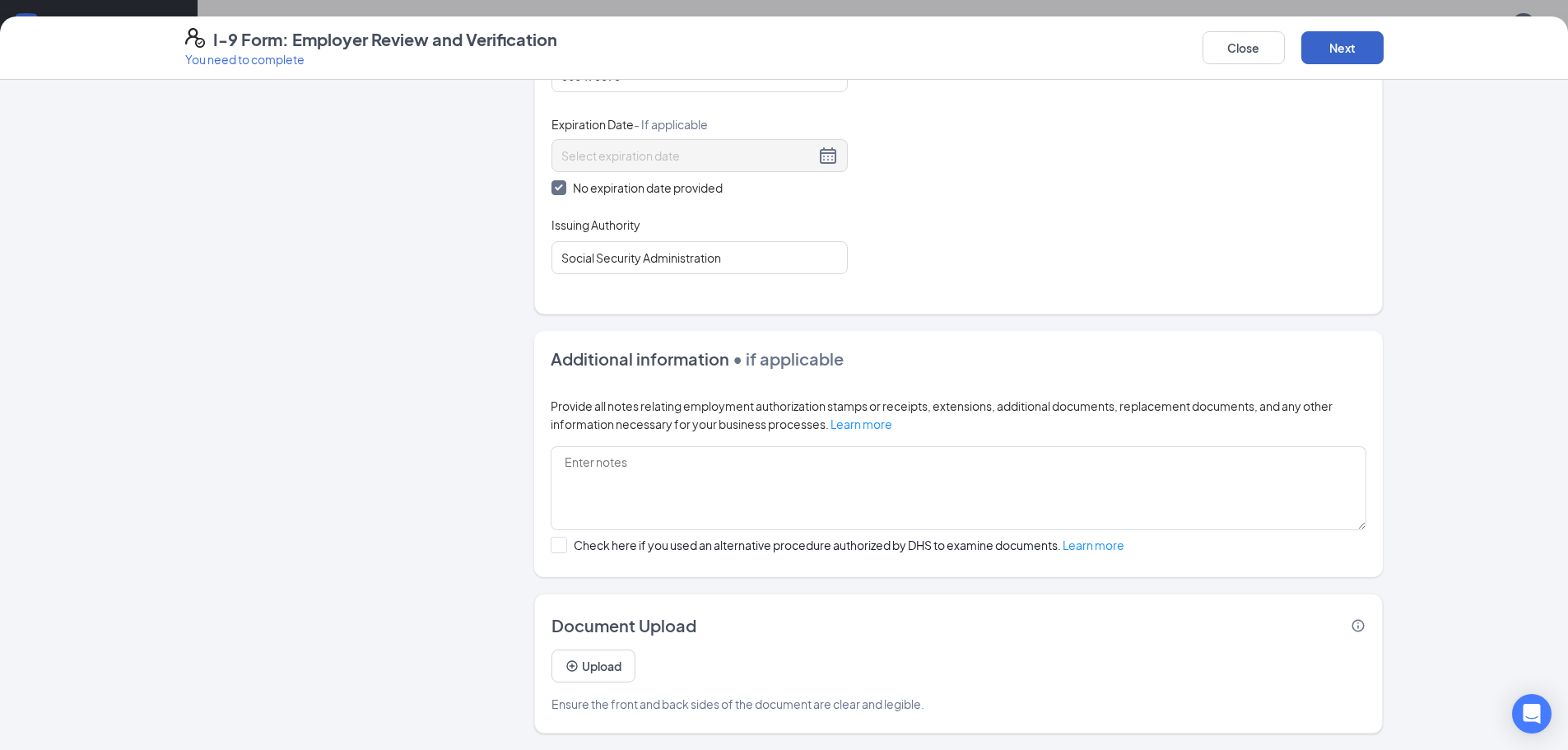
click at [1331, 56] on button "Next" at bounding box center [1342, 48] width 82 height 33
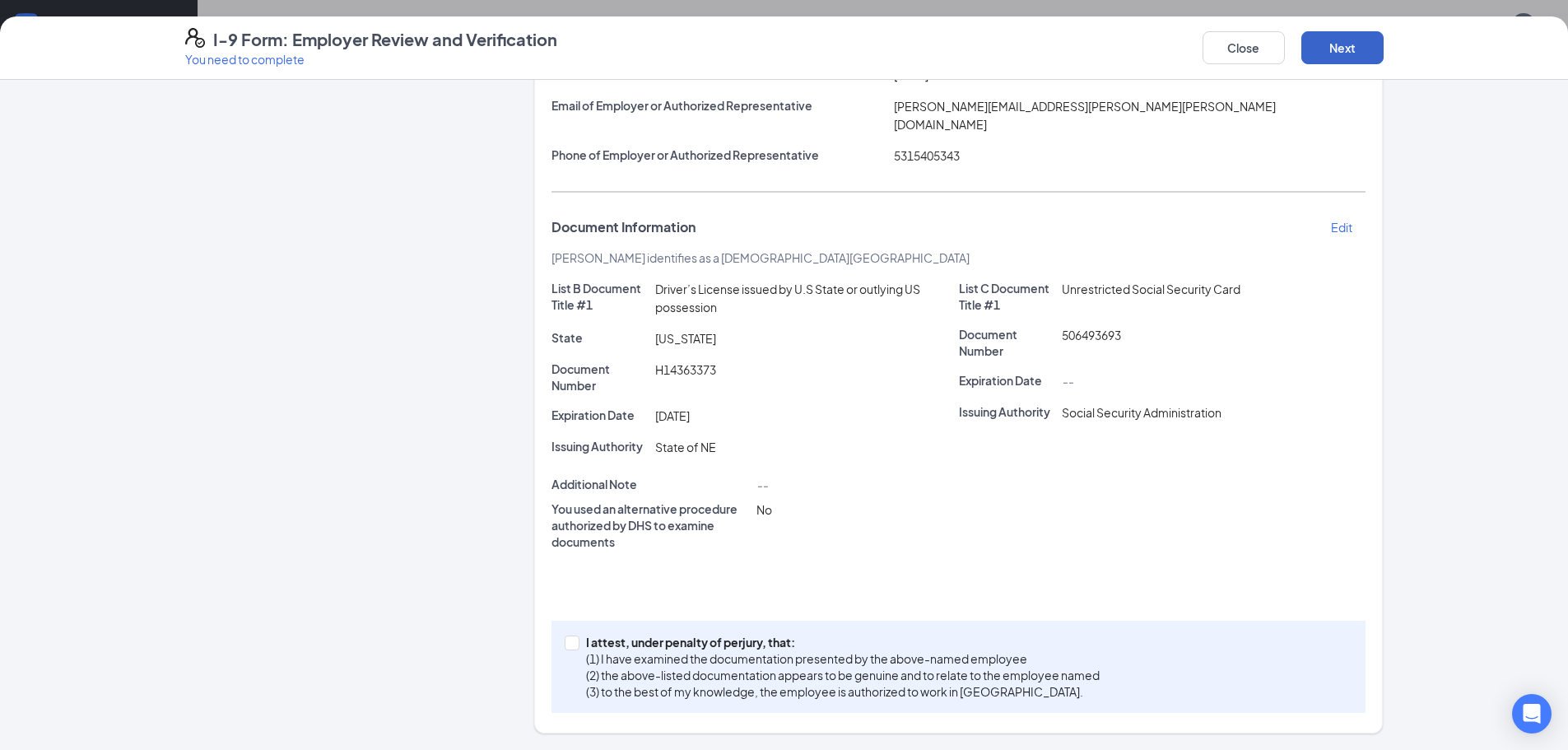
scroll to position [204, 0]
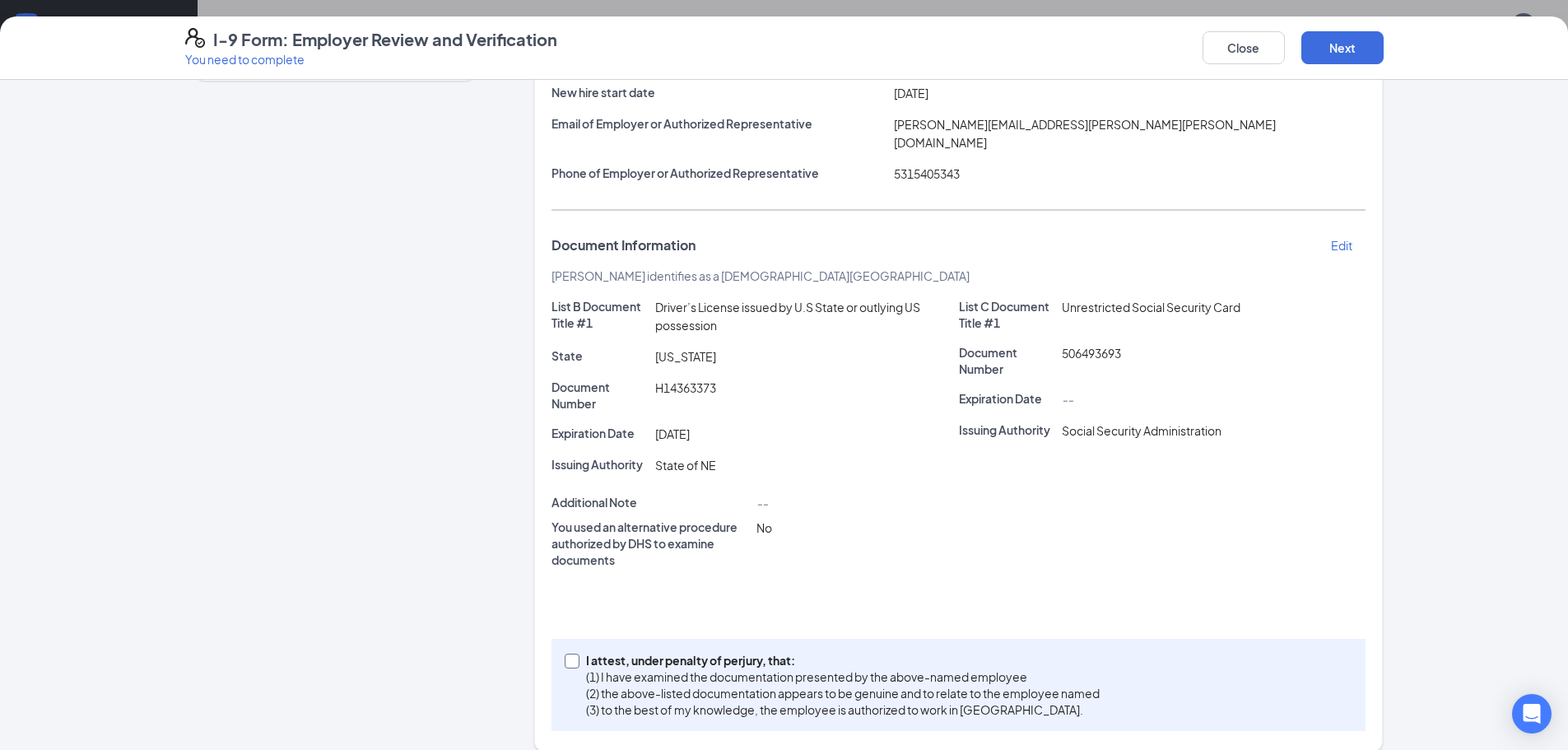
click at [567, 654] on input "I attest, under penalty of [PERSON_NAME], that: (1) I have examined the documen…" at bounding box center [570, 659] width 11 height 11
checkbox input "true"
click at [1348, 38] on button "Next" at bounding box center [1342, 48] width 82 height 33
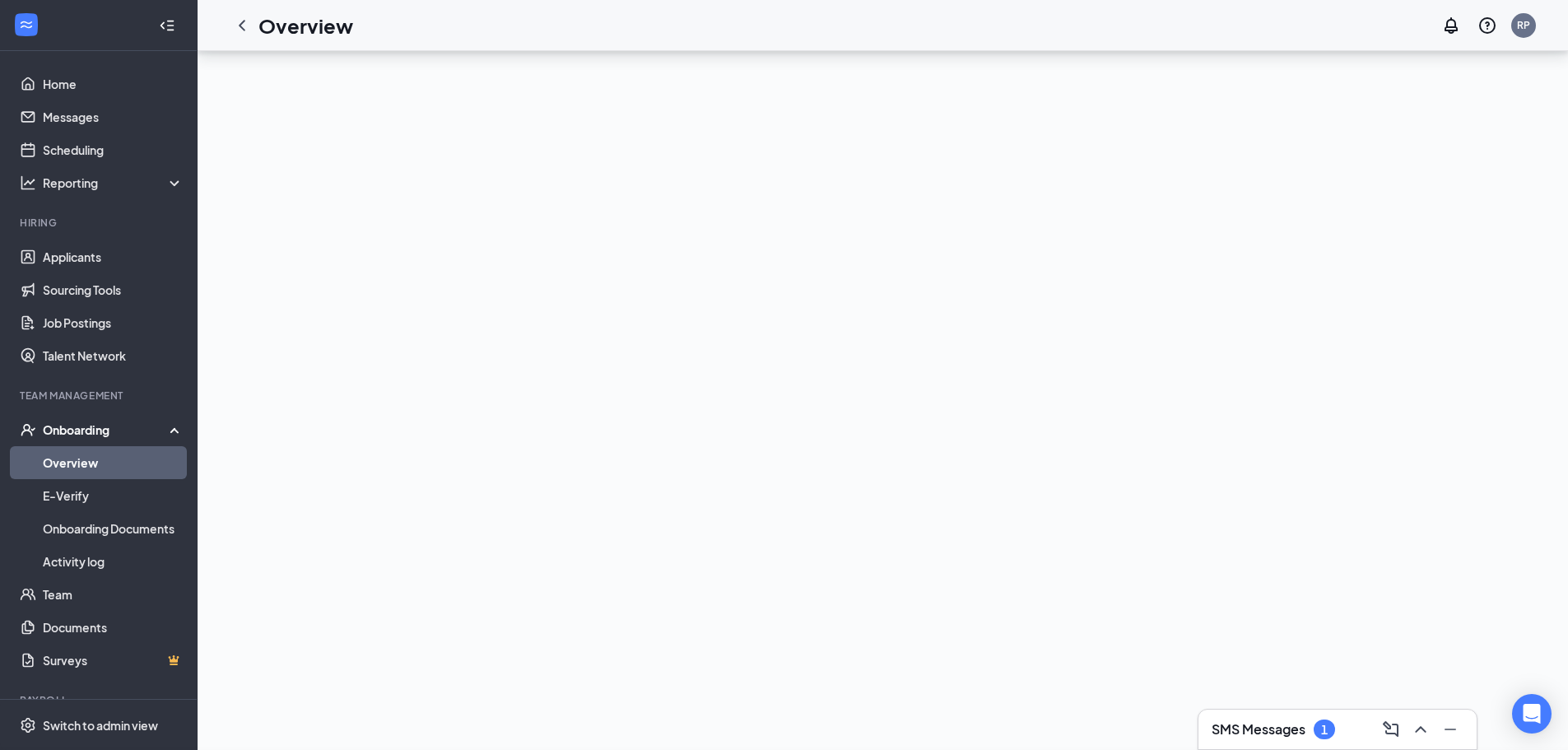
click at [786, 237] on div "I-9 Form: Employer Review and Verification You need to complete Close Employer …" at bounding box center [784, 375] width 1568 height 750
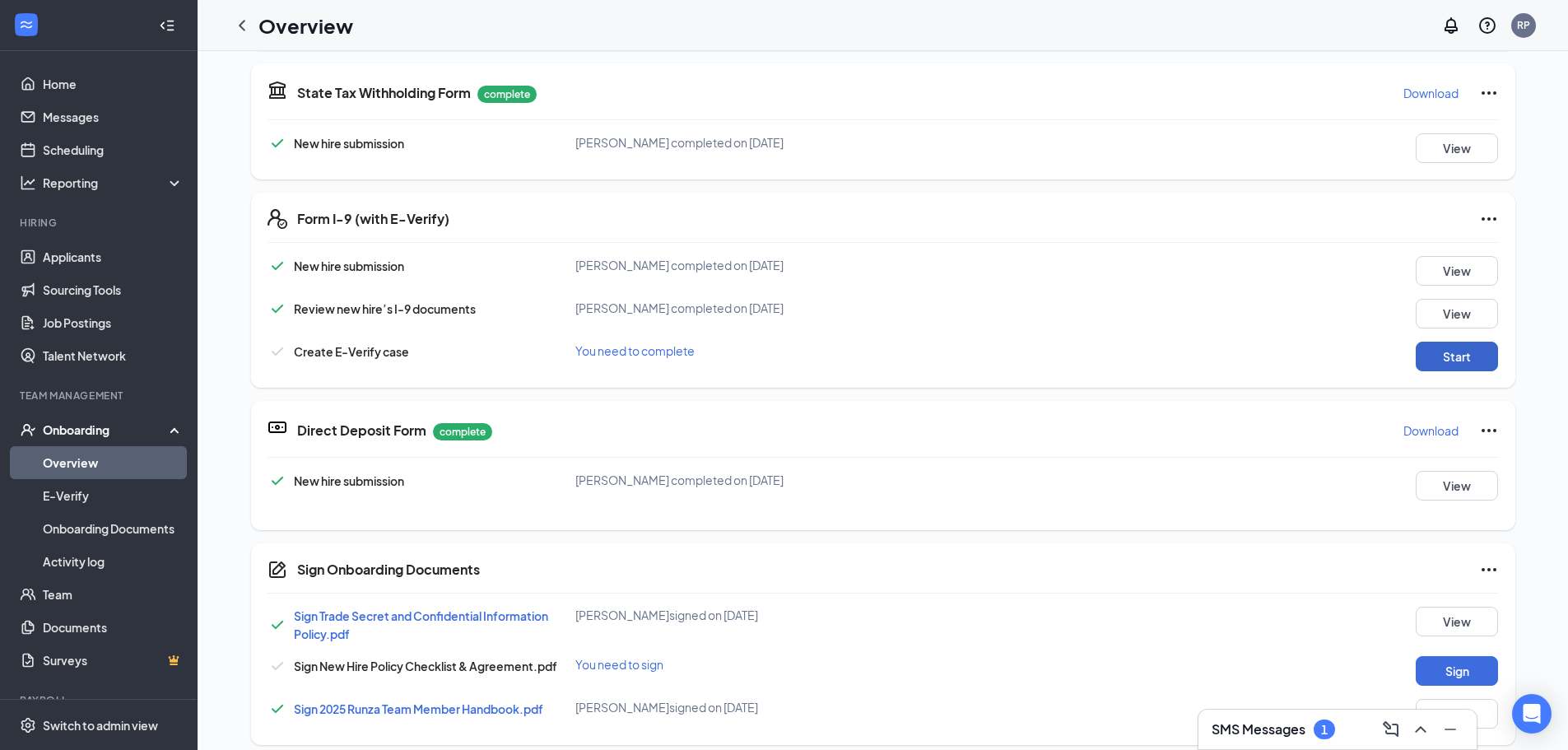
click at [1454, 359] on button "Start" at bounding box center [1457, 357] width 82 height 30
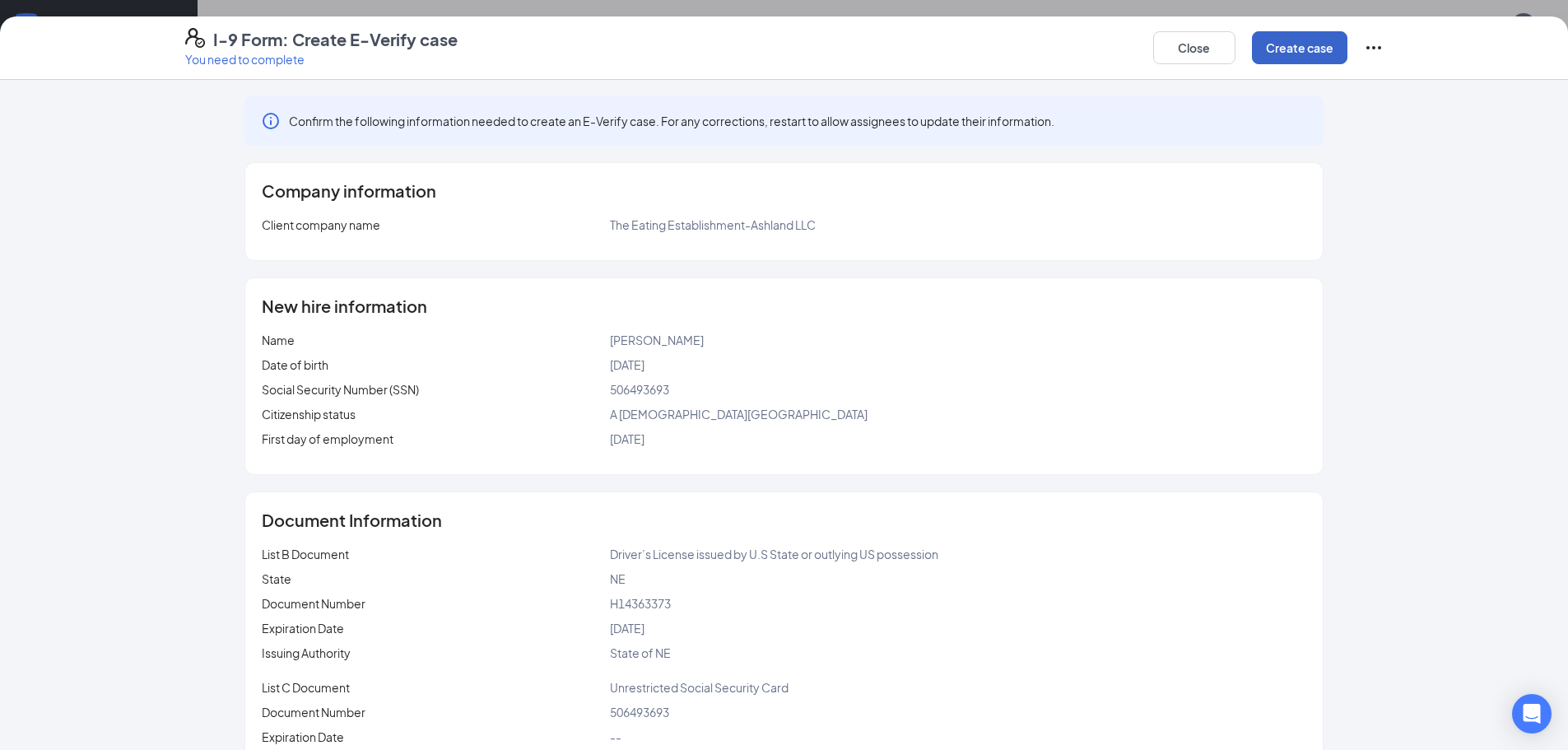
click at [1282, 39] on button "Create case" at bounding box center [1300, 48] width 96 height 33
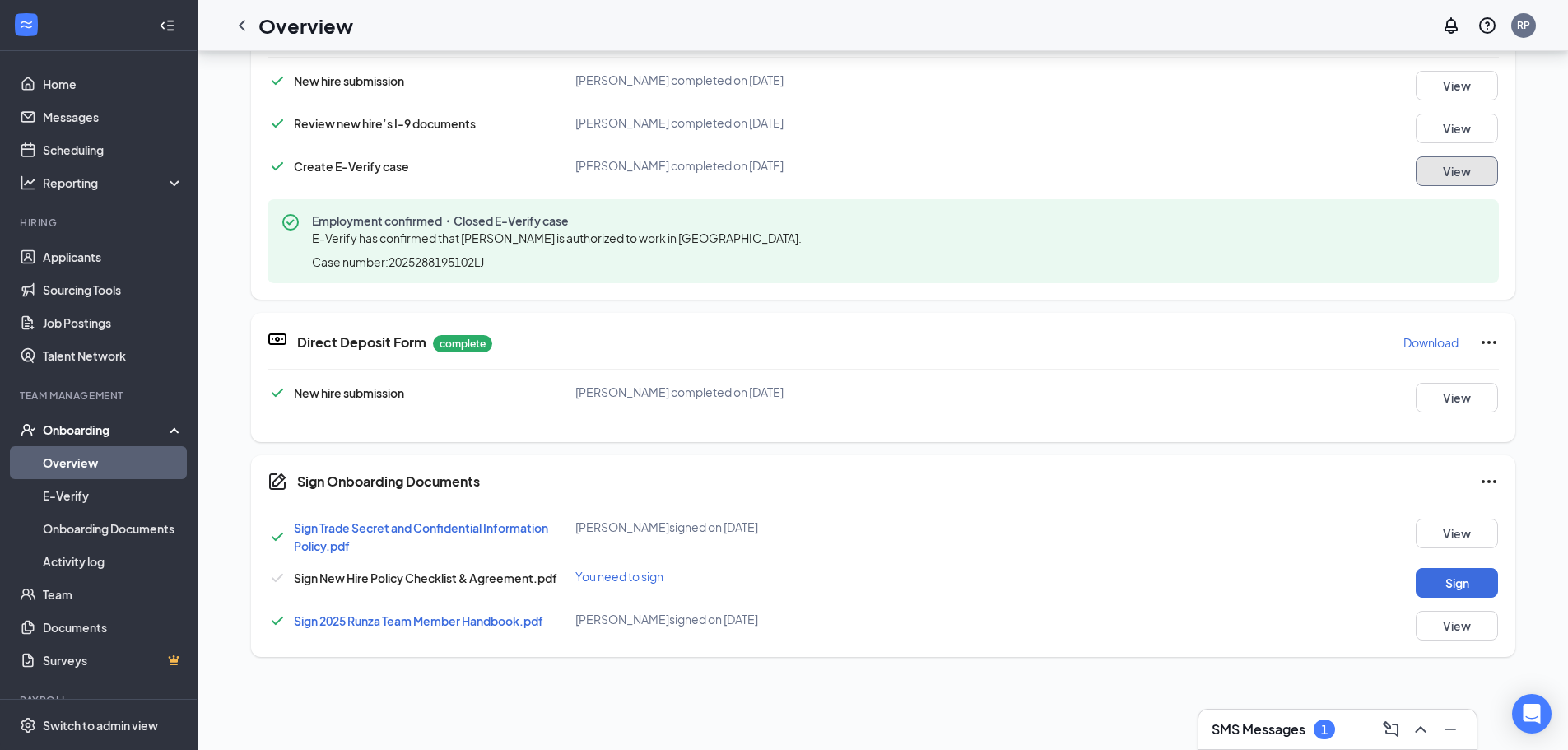
scroll to position [165, 0]
click at [1457, 582] on button "Sign" at bounding box center [1457, 581] width 82 height 30
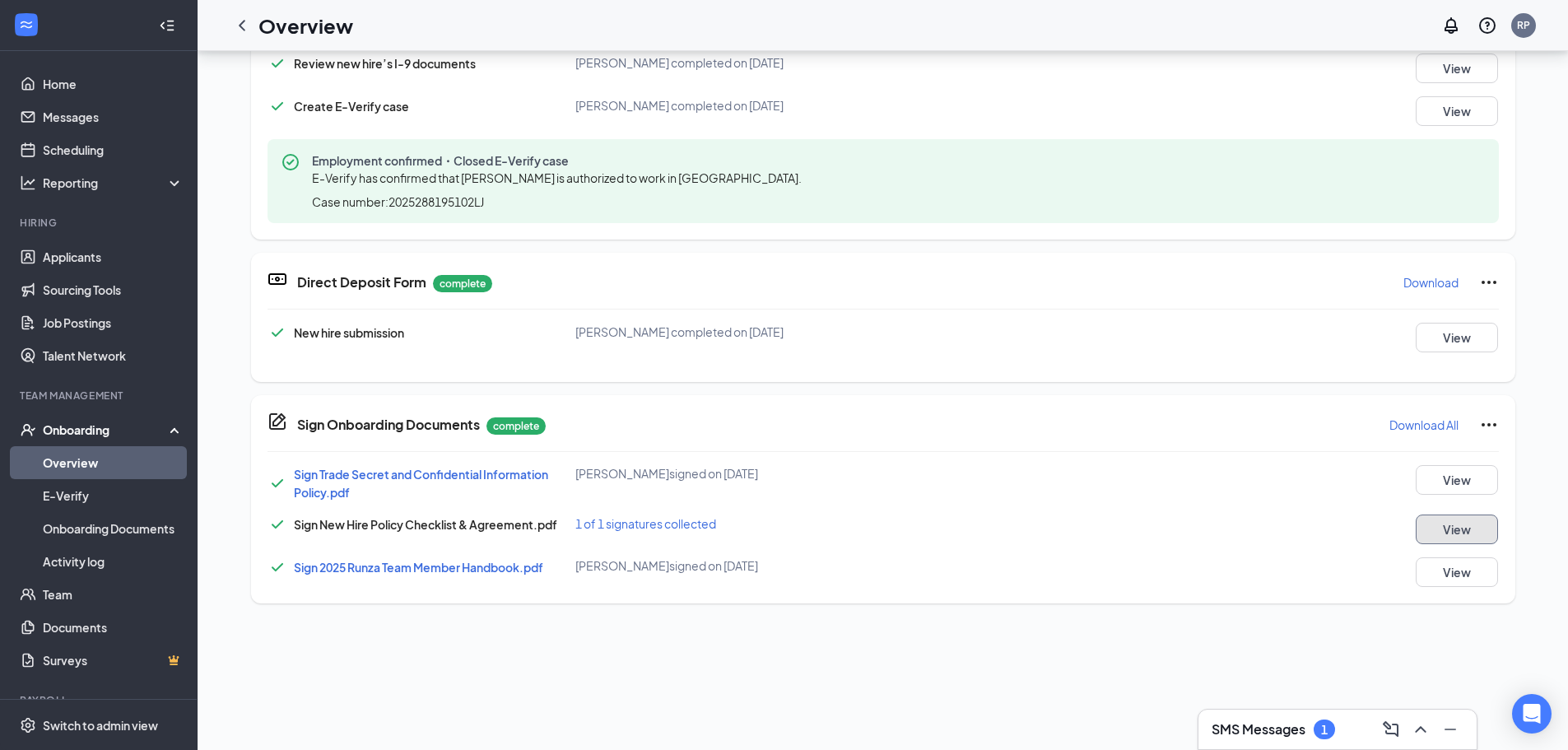
scroll to position [247, 0]
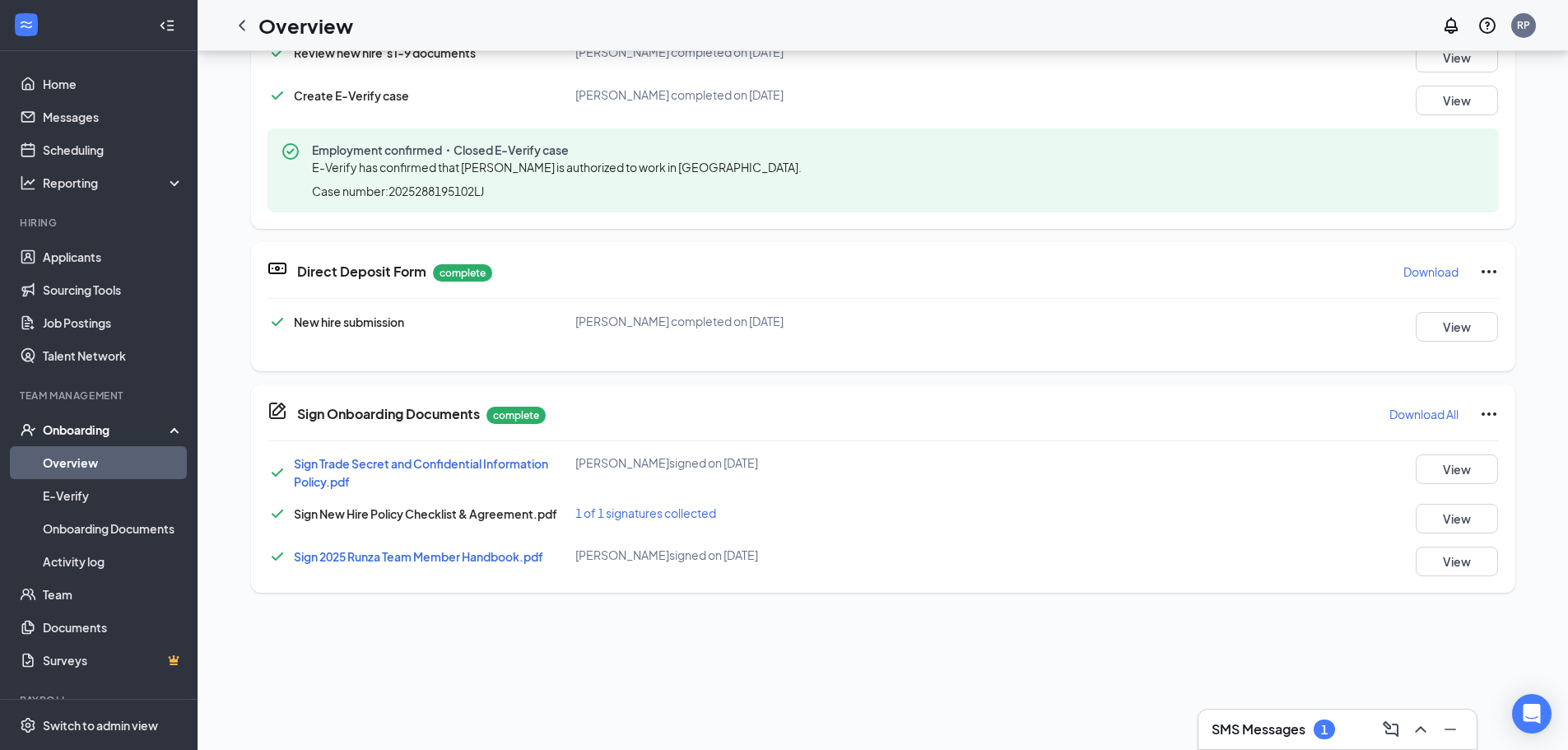
click at [1261, 727] on h3 "SMS Messages" at bounding box center [1259, 729] width 94 height 18
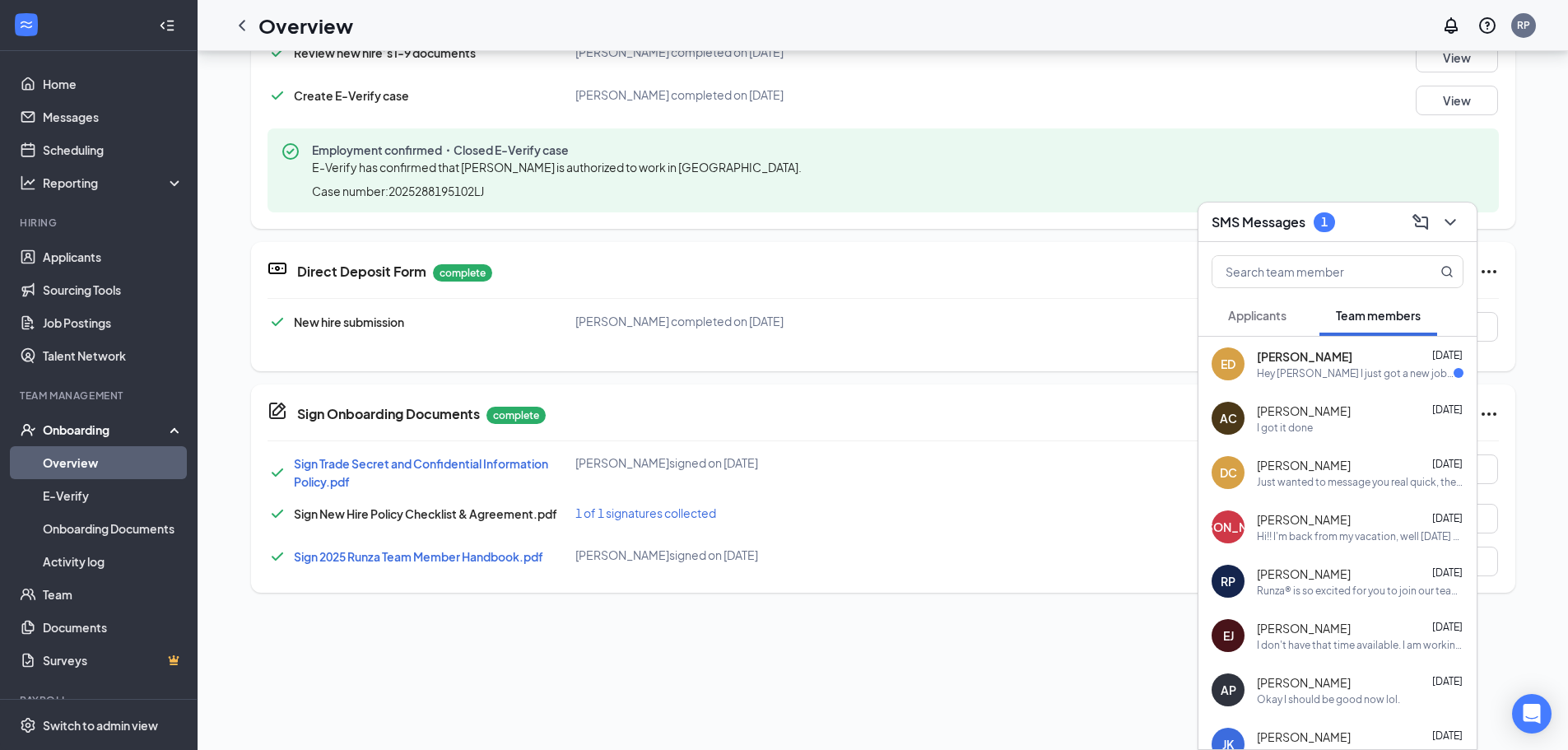
click at [1300, 359] on span "[PERSON_NAME]" at bounding box center [1305, 356] width 96 height 16
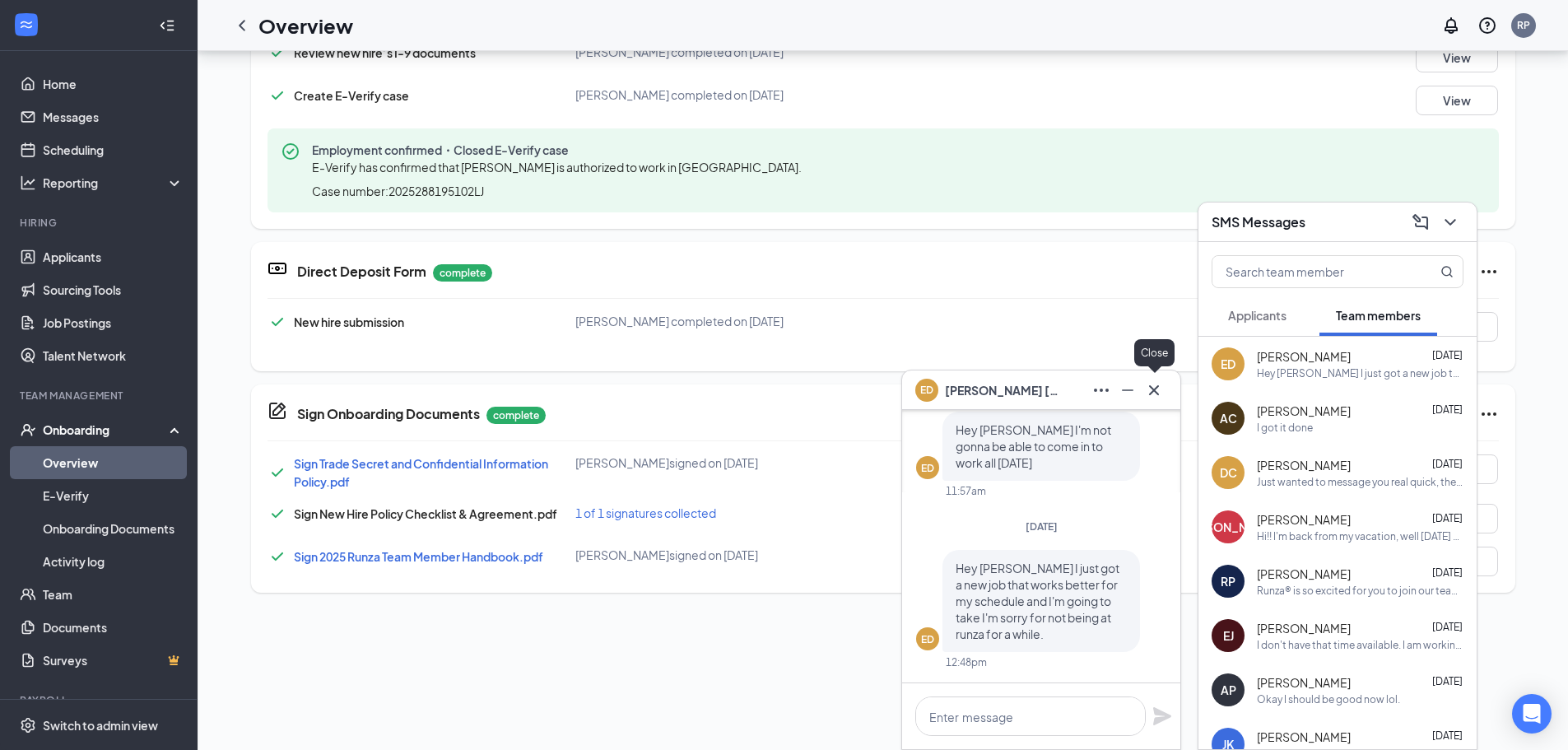
click at [1152, 389] on icon "Cross" at bounding box center [1153, 390] width 20 height 20
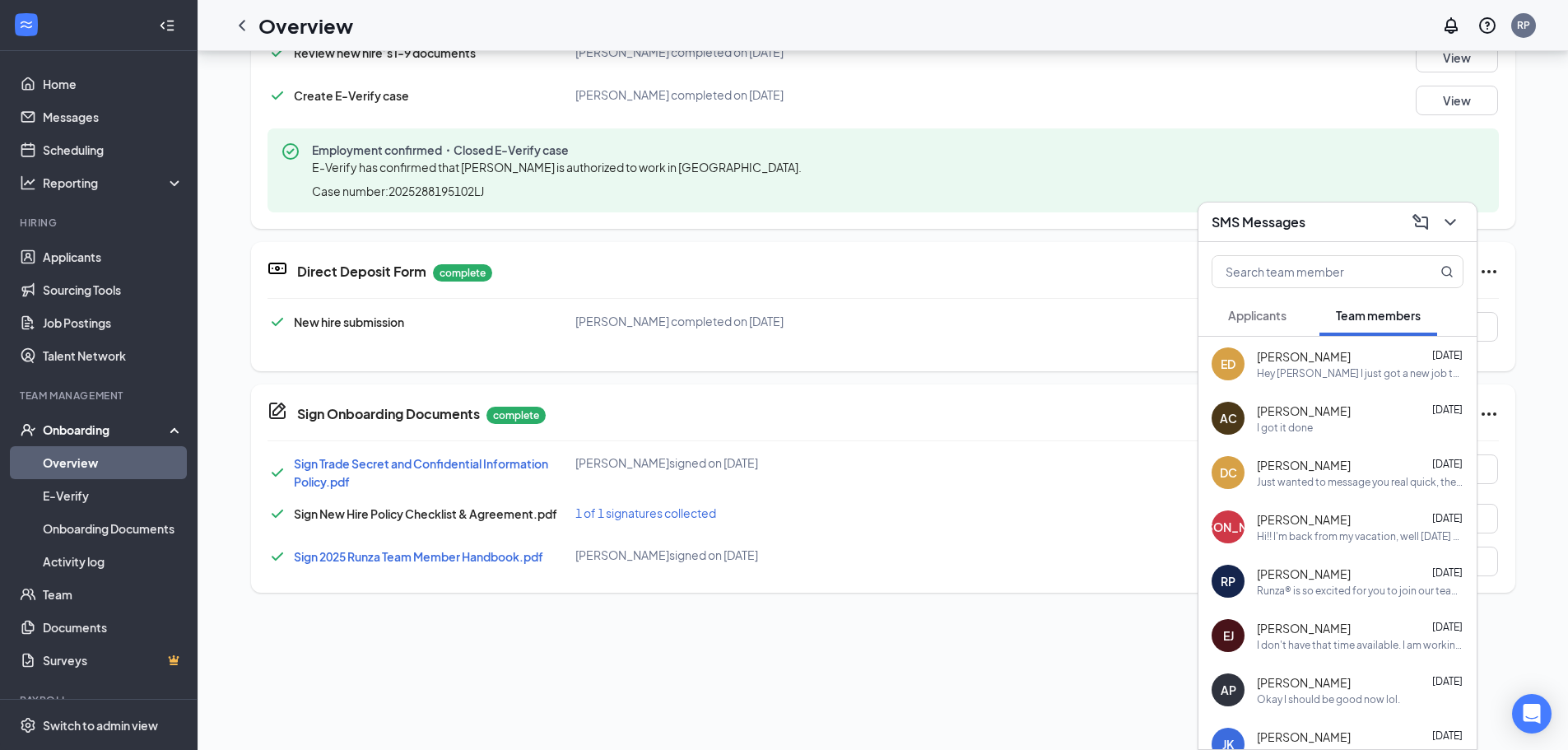
drag, startPoint x: 975, startPoint y: 641, endPoint x: 975, endPoint y: 632, distance: 9.0
click at [975, 641] on div "SMS Messages Applicants Team members ED [PERSON_NAME] [DATE] Hey [PERSON_NAME] …" at bounding box center [882, 587] width 1371 height 1566
click at [1455, 215] on icon "ChevronDown" at bounding box center [1450, 221] width 20 height 20
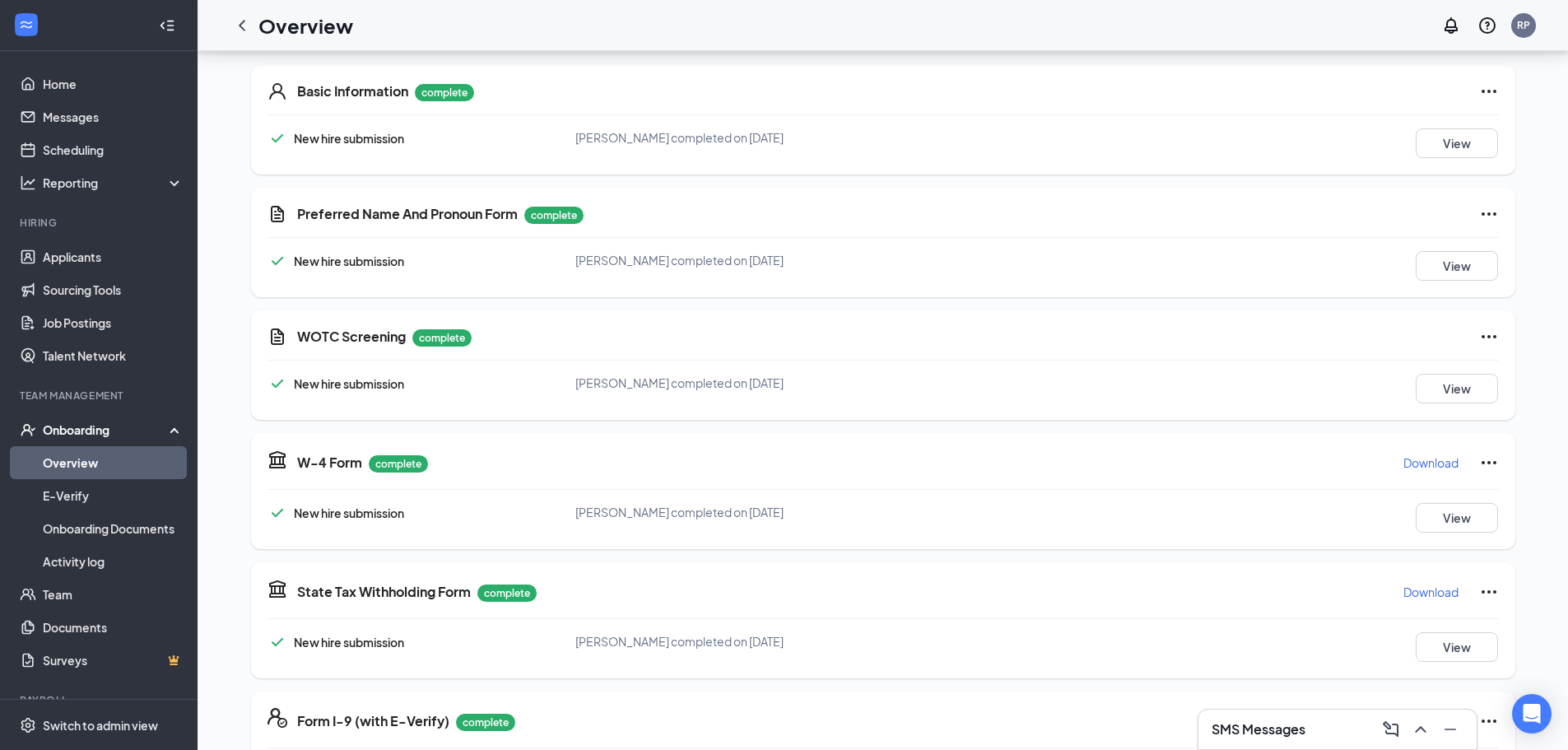
scroll to position [0, 0]
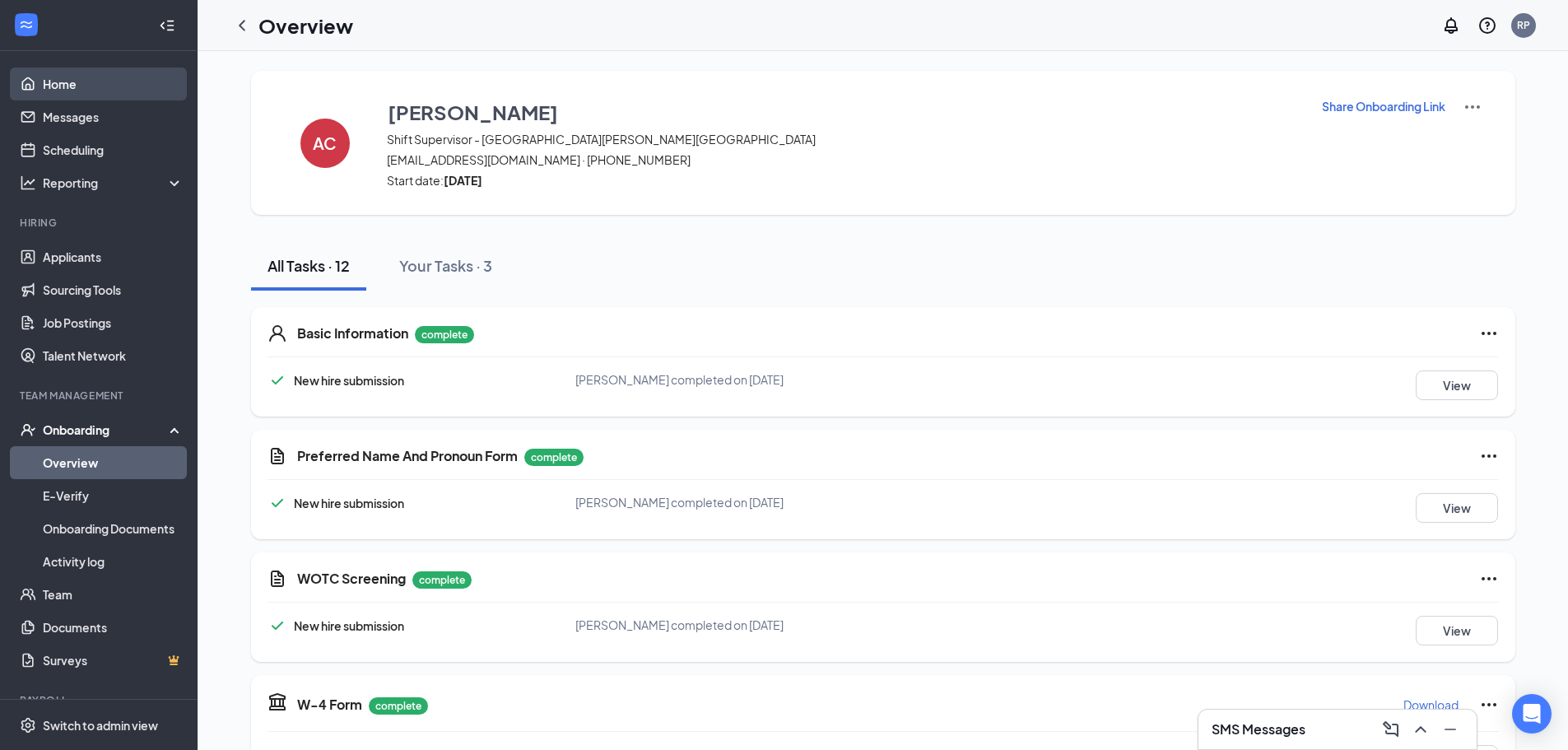
click at [50, 80] on link "Home" at bounding box center [113, 84] width 141 height 33
